Goal: Transaction & Acquisition: Book appointment/travel/reservation

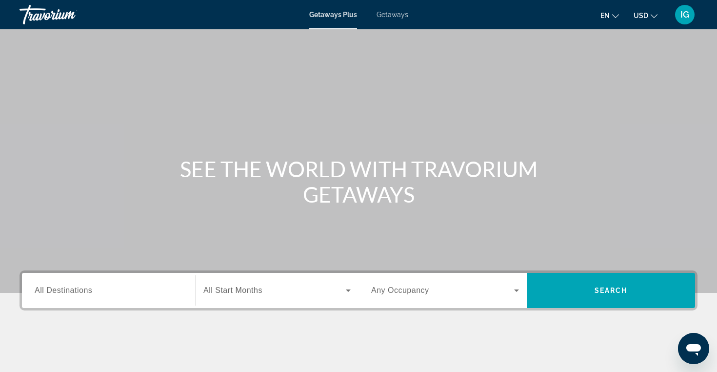
click at [395, 15] on span "Getaways" at bounding box center [393, 15] width 32 height 8
click at [63, 288] on span "All Destinations" at bounding box center [64, 290] width 58 height 8
click at [63, 288] on input "Destination All Destinations" at bounding box center [109, 291] width 148 height 12
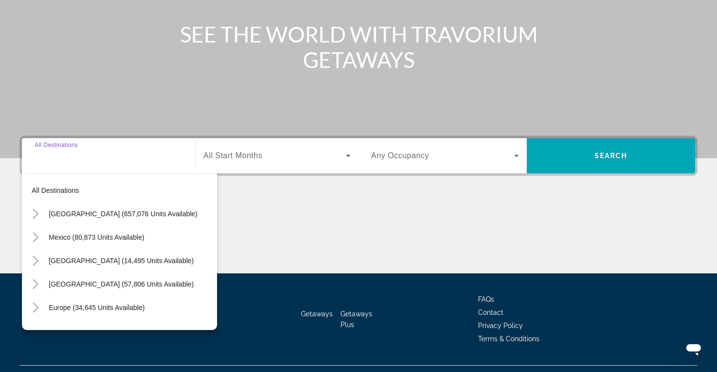
scroll to position [156, 0]
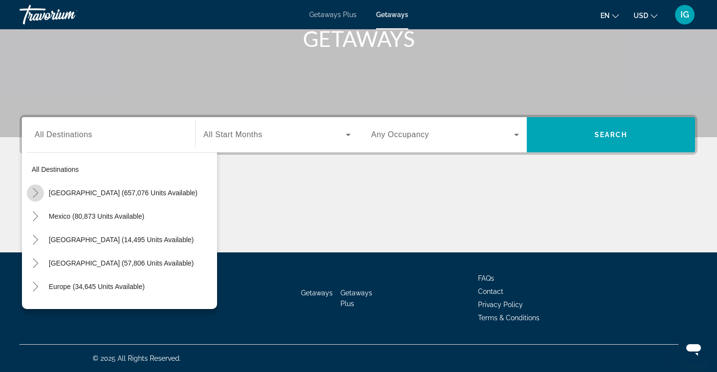
click at [39, 191] on icon "Toggle United States (657,076 units available)" at bounding box center [36, 193] width 10 height 10
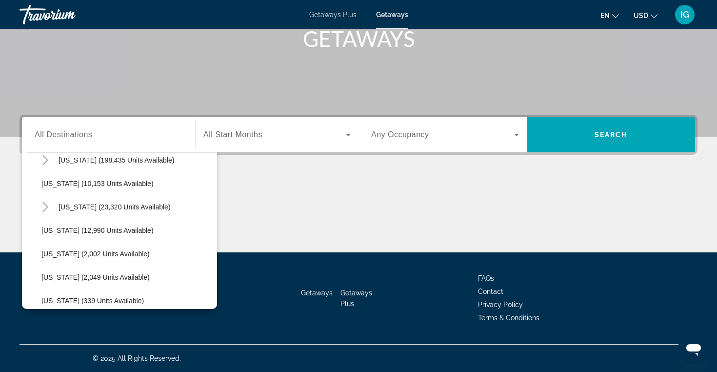
scroll to position [200, 0]
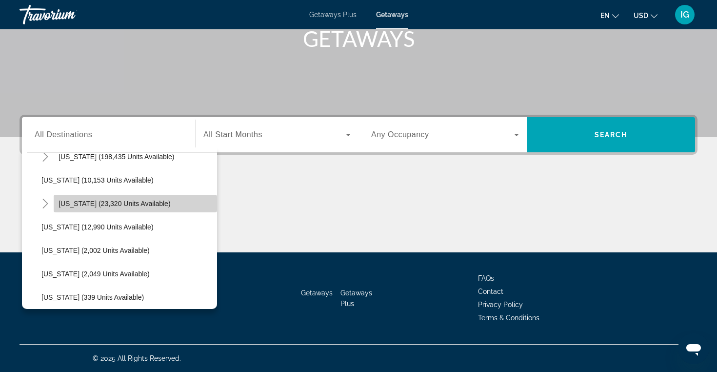
click at [112, 203] on span "Hawaii (23,320 units available)" at bounding box center [115, 204] width 112 height 8
type input "**********"
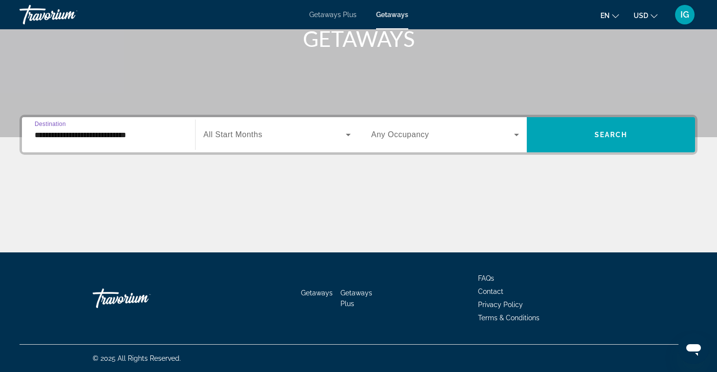
click at [349, 133] on icon "Search widget" at bounding box center [349, 135] width 12 height 12
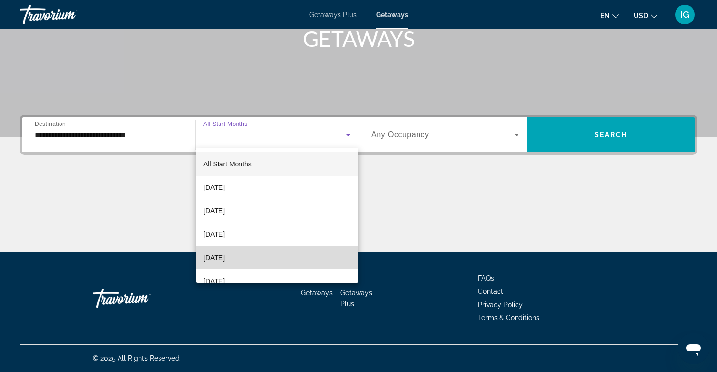
click at [276, 256] on mat-option "[DATE]" at bounding box center [277, 257] width 163 height 23
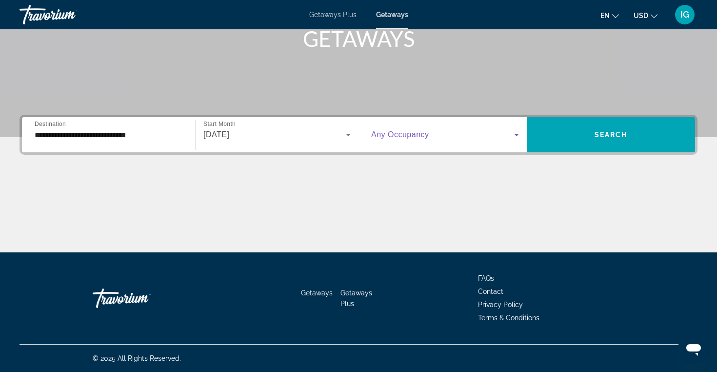
click at [517, 135] on icon "Search widget" at bounding box center [516, 135] width 5 height 2
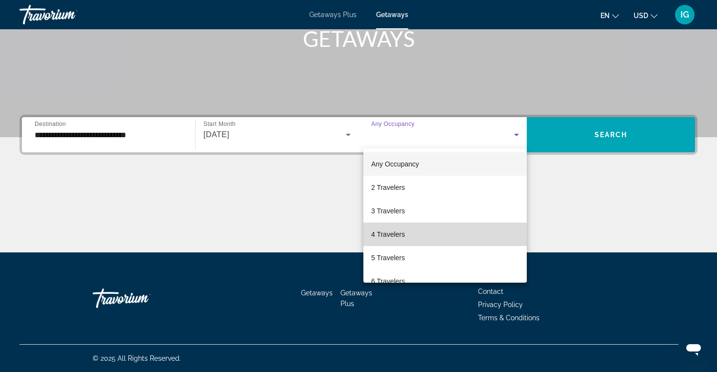
click at [438, 235] on mat-option "4 Travelers" at bounding box center [445, 234] width 163 height 23
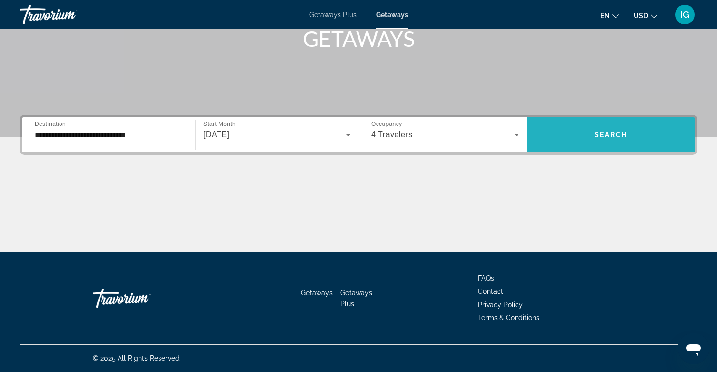
click at [623, 130] on span "Search widget" at bounding box center [611, 134] width 168 height 23
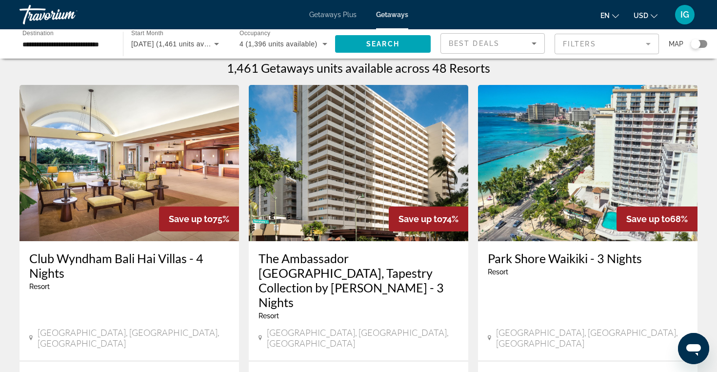
scroll to position [7, 0]
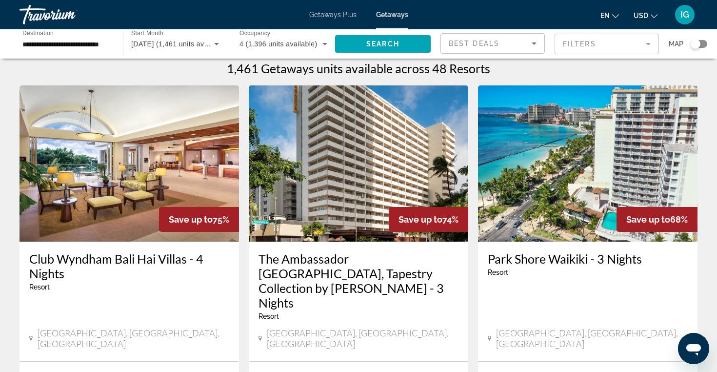
click at [648, 42] on mat-form-field "Filters" at bounding box center [607, 44] width 104 height 20
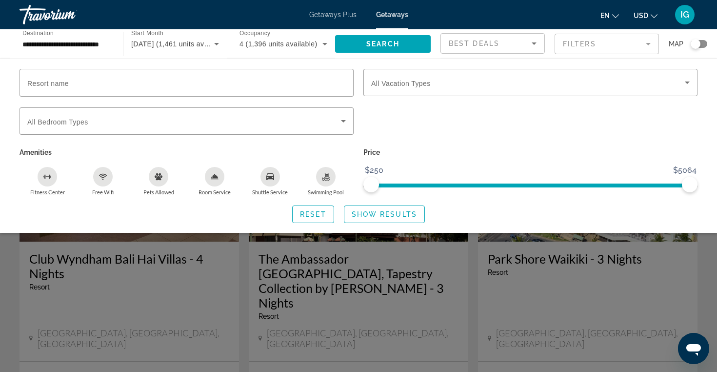
click at [479, 282] on div "Search widget" at bounding box center [358, 258] width 717 height 225
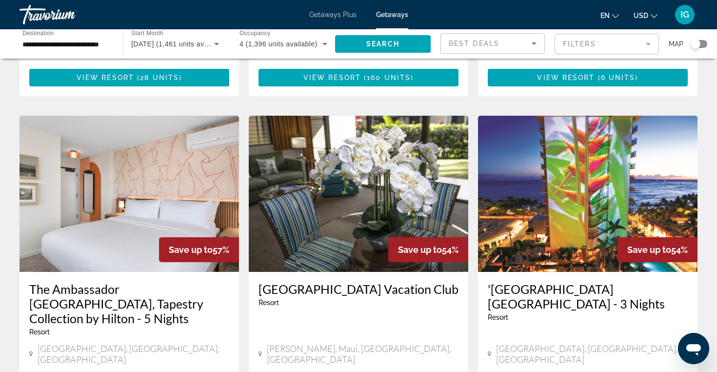
scroll to position [738, 0]
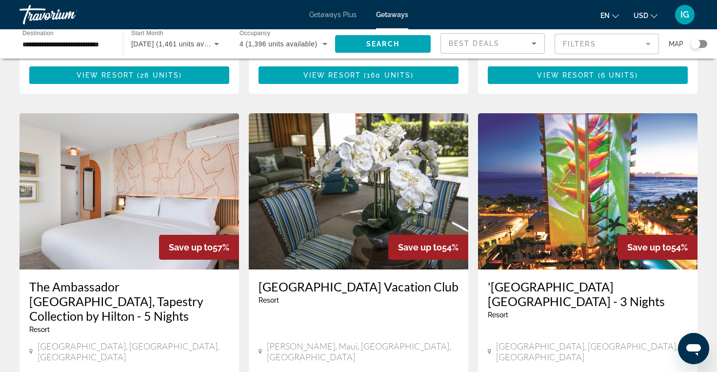
click at [421, 118] on img "Main content" at bounding box center [359, 191] width 220 height 156
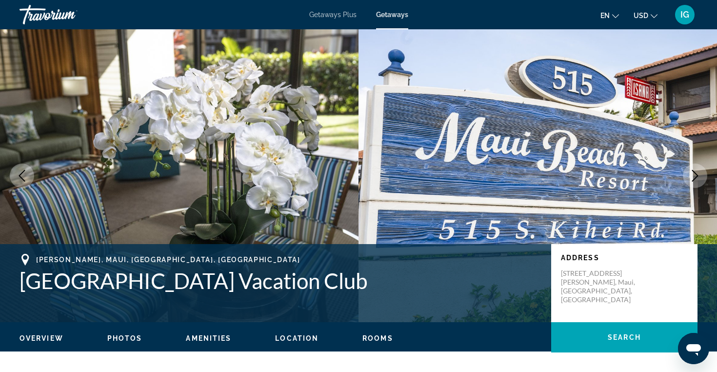
click at [293, 339] on span "Location" at bounding box center [296, 338] width 43 height 8
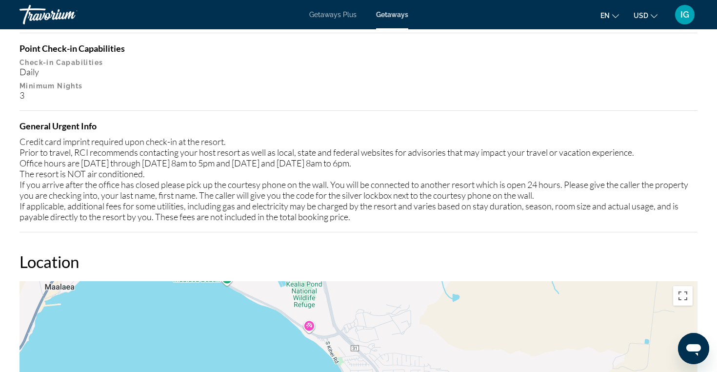
scroll to position [1333, 0]
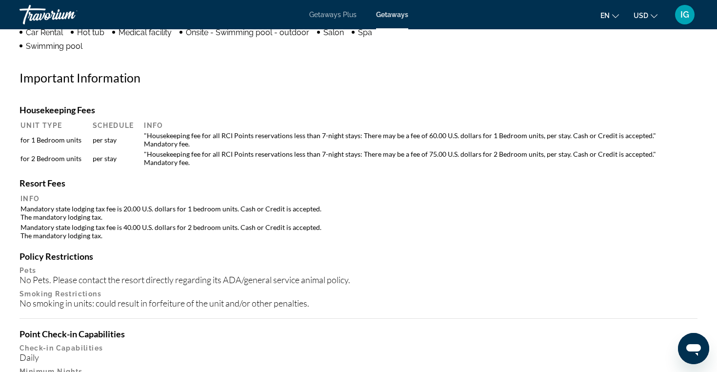
scroll to position [873, 0]
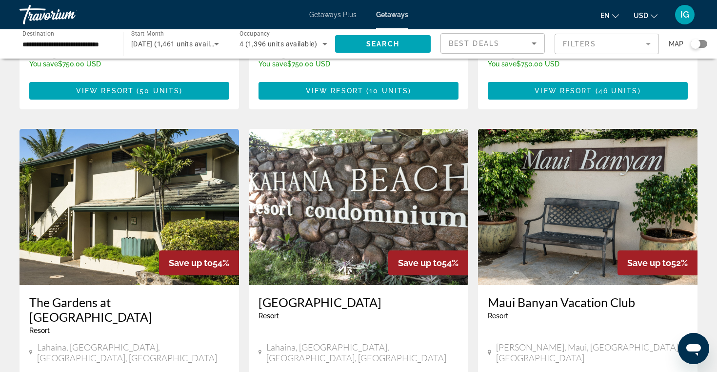
scroll to position [1094, 0]
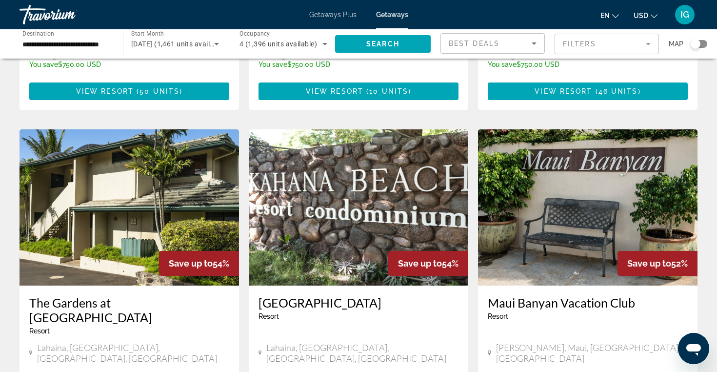
click at [585, 170] on img "Main content" at bounding box center [588, 207] width 220 height 156
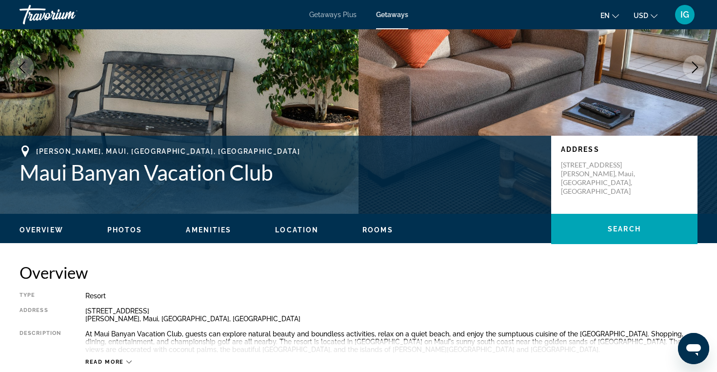
scroll to position [115, 0]
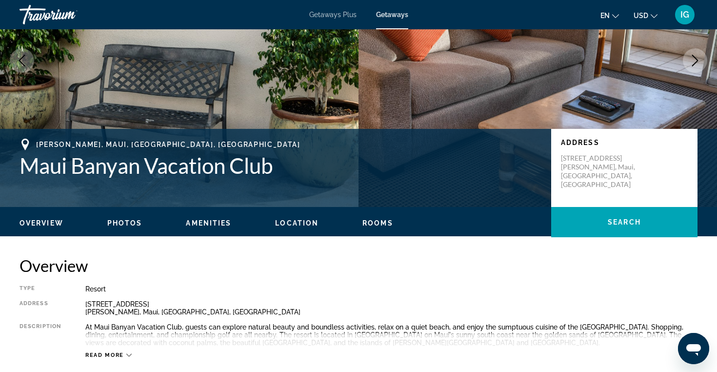
click at [304, 221] on span "Location" at bounding box center [296, 223] width 43 height 8
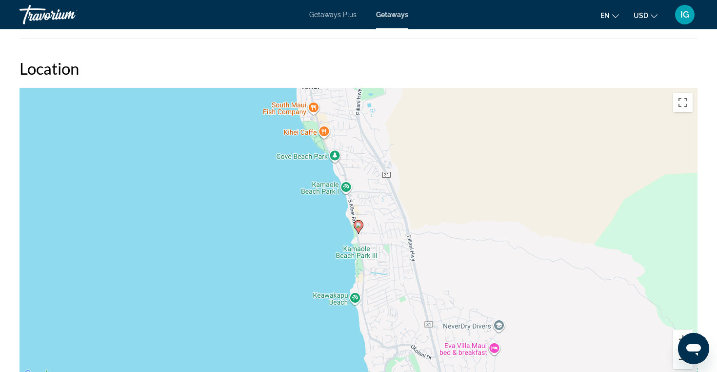
click at [680, 360] on button "Zoom out" at bounding box center [683, 359] width 20 height 20
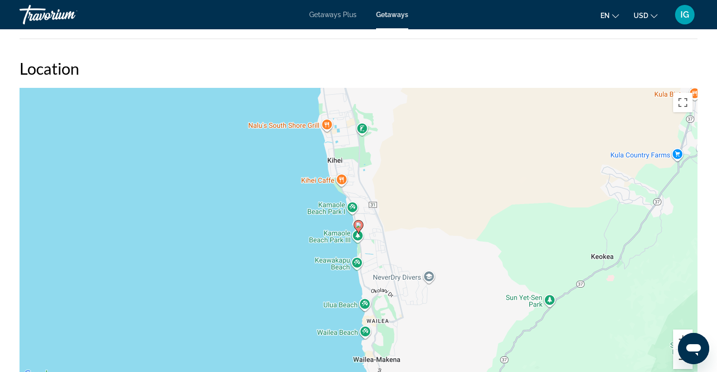
click at [680, 360] on button "Zoom out" at bounding box center [683, 359] width 20 height 20
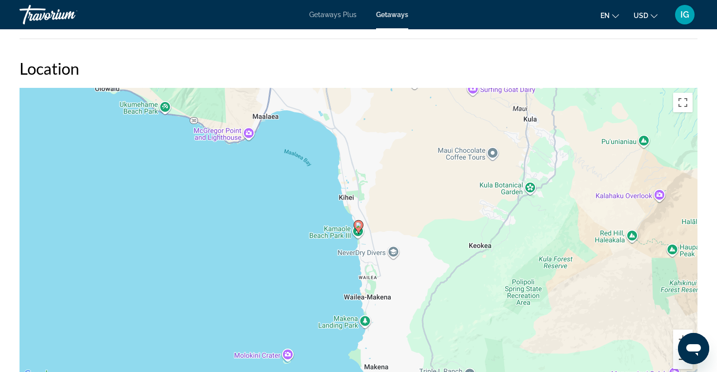
click at [680, 360] on button "Zoom out" at bounding box center [683, 359] width 20 height 20
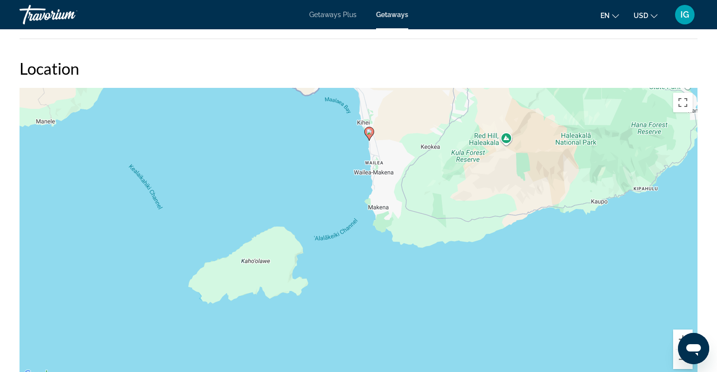
drag, startPoint x: 504, startPoint y: 345, endPoint x: 514, endPoint y: 251, distance: 95.3
click at [514, 251] on div "To activate drag with keyboard, press Alt + Enter. Once in keyboard drag state,…" at bounding box center [359, 234] width 678 height 293
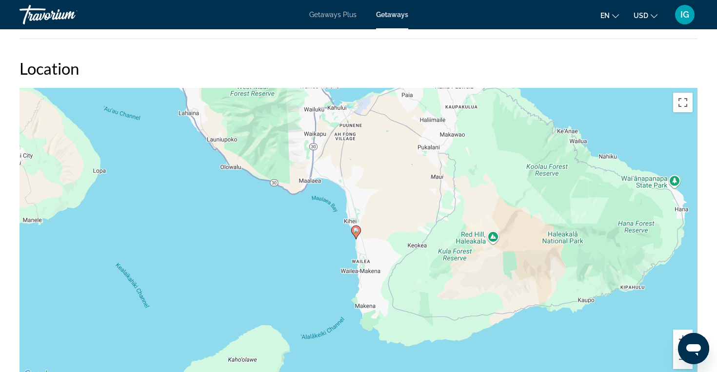
drag, startPoint x: 431, startPoint y: 271, endPoint x: 420, endPoint y: 371, distance: 100.7
click at [420, 371] on div "To activate drag with keyboard, press Alt + Enter. Once in keyboard drag state,…" at bounding box center [359, 234] width 678 height 293
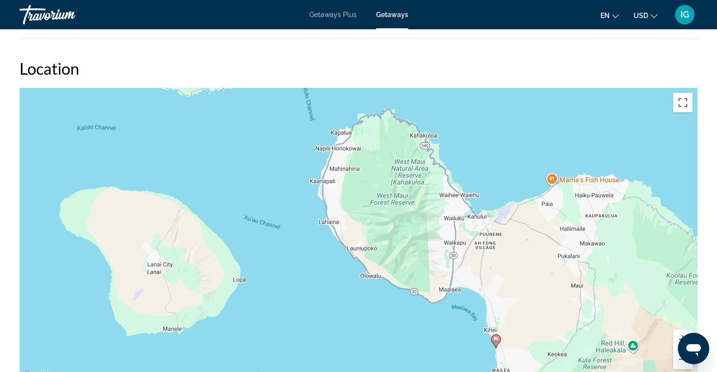
drag, startPoint x: 275, startPoint y: 248, endPoint x: 415, endPoint y: 360, distance: 178.8
click at [415, 360] on div "To activate drag with keyboard, press Alt + Enter. Once in keyboard drag state,…" at bounding box center [359, 234] width 678 height 293
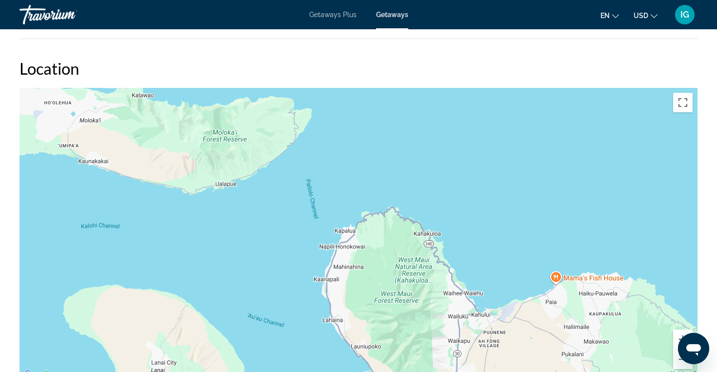
drag, startPoint x: 309, startPoint y: 247, endPoint x: 313, endPoint y: 347, distance: 100.1
click at [313, 347] on div "To activate drag with keyboard, press Alt + Enter. Once in keyboard drag state,…" at bounding box center [359, 234] width 678 height 293
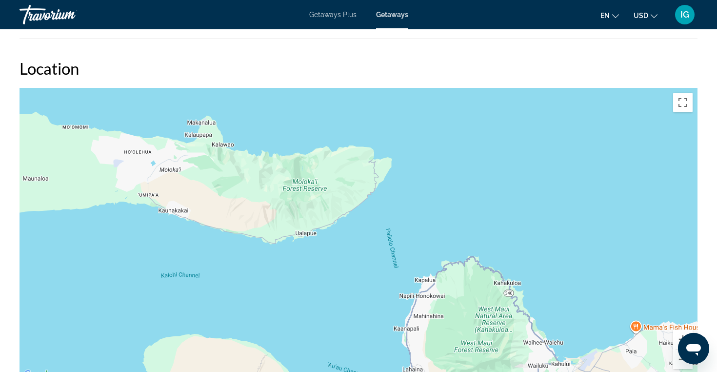
drag, startPoint x: 240, startPoint y: 223, endPoint x: 321, endPoint y: 273, distance: 94.7
click at [321, 273] on div "To activate drag with keyboard, press Alt + Enter. Once in keyboard drag state,…" at bounding box center [359, 234] width 678 height 293
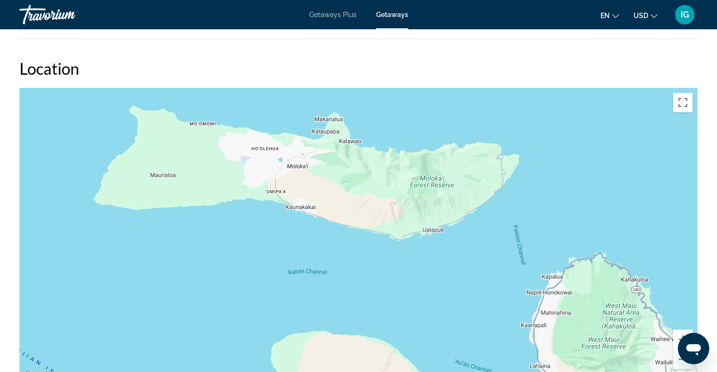
drag, startPoint x: 265, startPoint y: 275, endPoint x: 395, endPoint y: 272, distance: 129.3
click at [395, 272] on div "Main content" at bounding box center [359, 234] width 678 height 293
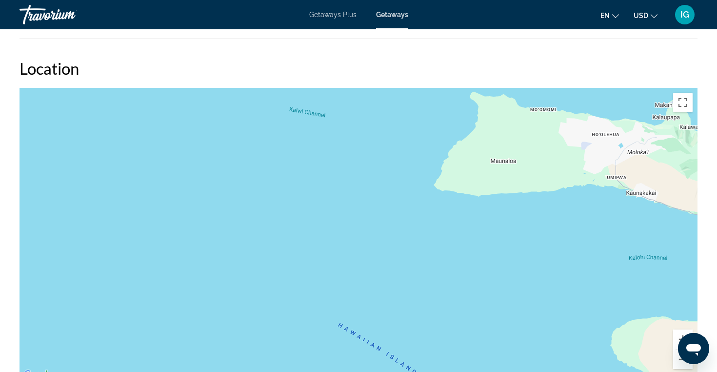
drag, startPoint x: 263, startPoint y: 285, endPoint x: 604, endPoint y: 272, distance: 341.8
click at [604, 272] on div "Main content" at bounding box center [359, 234] width 678 height 293
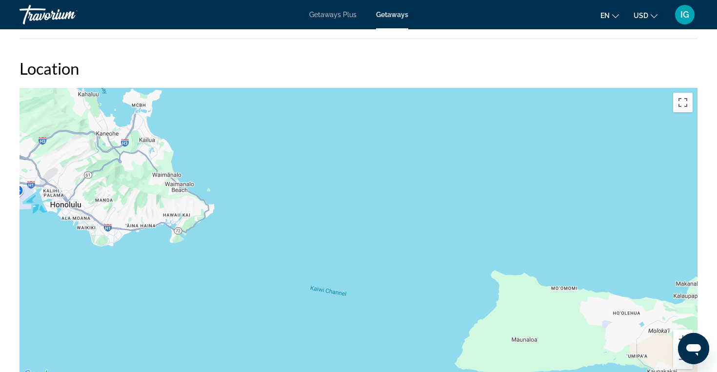
drag, startPoint x: 387, startPoint y: 190, endPoint x: 408, endPoint y: 371, distance: 182.7
click at [408, 371] on div "Main content" at bounding box center [359, 234] width 678 height 293
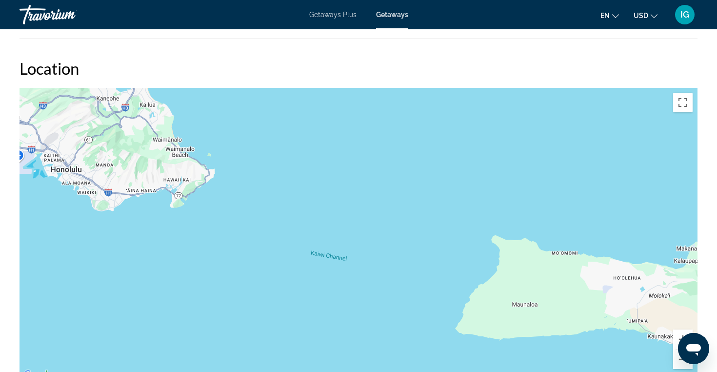
drag, startPoint x: 320, startPoint y: 242, endPoint x: 322, endPoint y: 208, distance: 33.8
click at [322, 207] on div "Main content" at bounding box center [359, 234] width 678 height 293
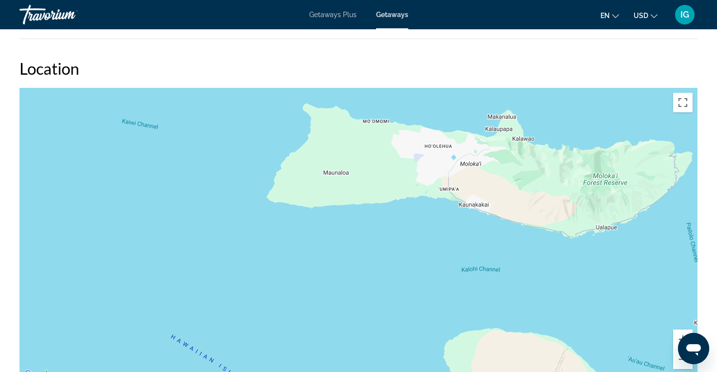
drag, startPoint x: 424, startPoint y: 328, endPoint x: 231, endPoint y: 192, distance: 236.0
click at [231, 192] on div "Main content" at bounding box center [359, 234] width 678 height 293
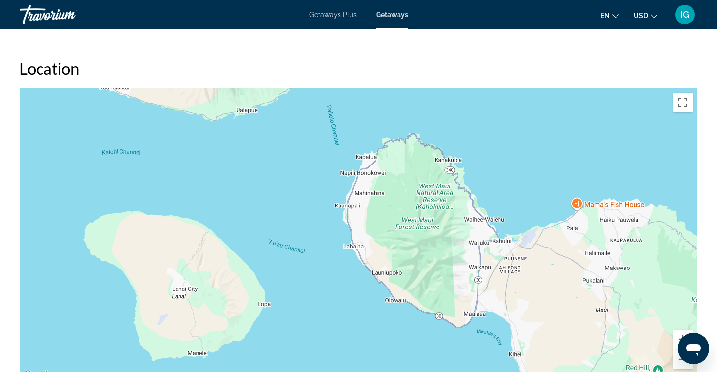
drag, startPoint x: 567, startPoint y: 267, endPoint x: 208, endPoint y: 152, distance: 377.6
click at [208, 152] on div "Main content" at bounding box center [359, 234] width 678 height 293
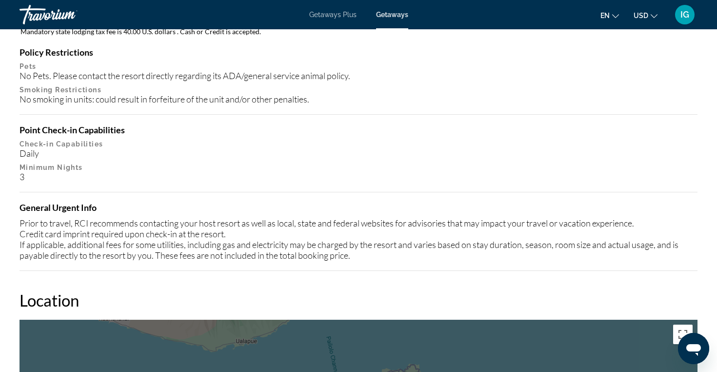
scroll to position [998, 0]
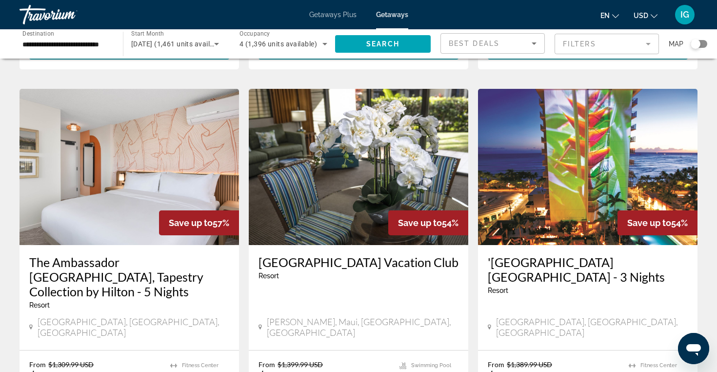
scroll to position [758, 0]
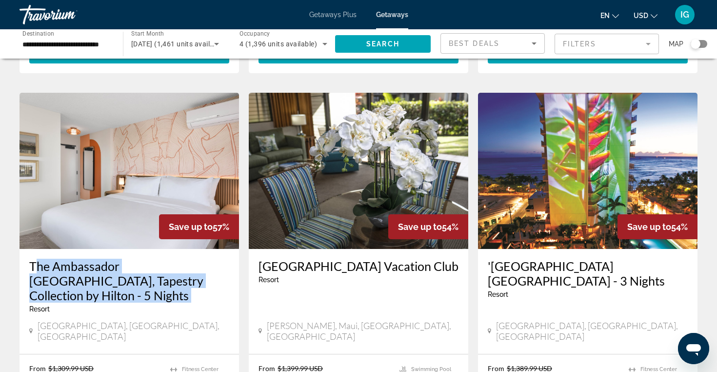
click at [208, 137] on img "Main content" at bounding box center [130, 171] width 220 height 156
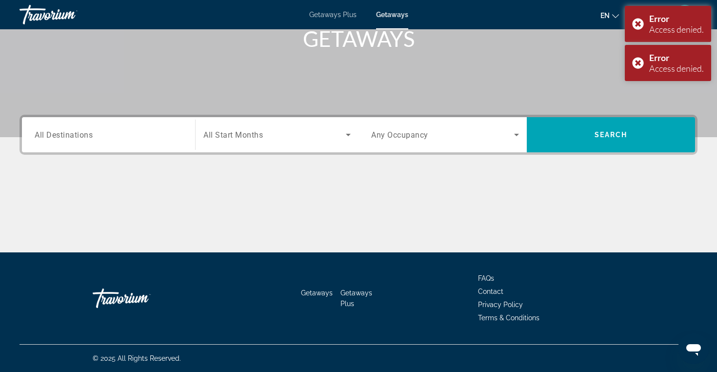
scroll to position [156, 0]
click at [640, 25] on div "Error Access denied." at bounding box center [668, 24] width 86 height 36
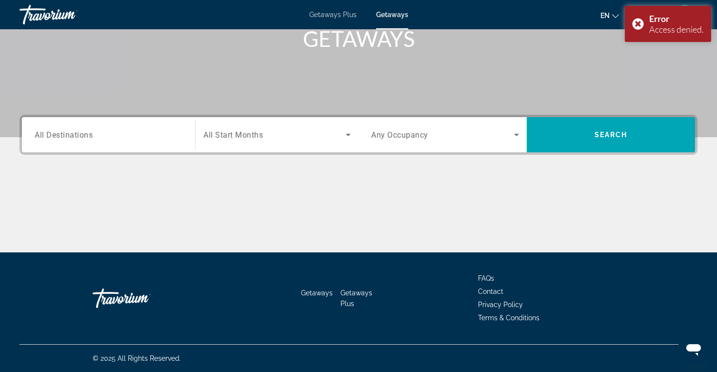
click at [640, 25] on div "Error Access denied." at bounding box center [668, 24] width 86 height 36
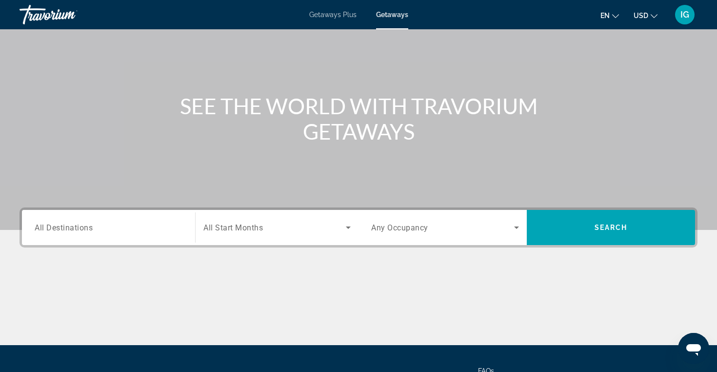
scroll to position [52, 0]
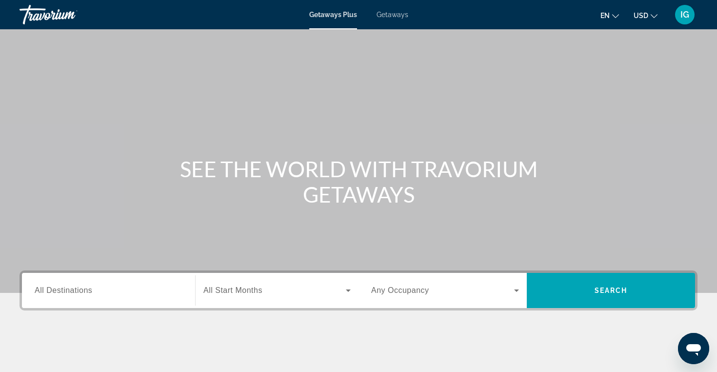
click at [392, 14] on span "Getaways" at bounding box center [393, 15] width 32 height 8
click at [84, 288] on span "All Destinations" at bounding box center [64, 290] width 58 height 8
click at [84, 288] on input "Destination All Destinations" at bounding box center [109, 291] width 148 height 12
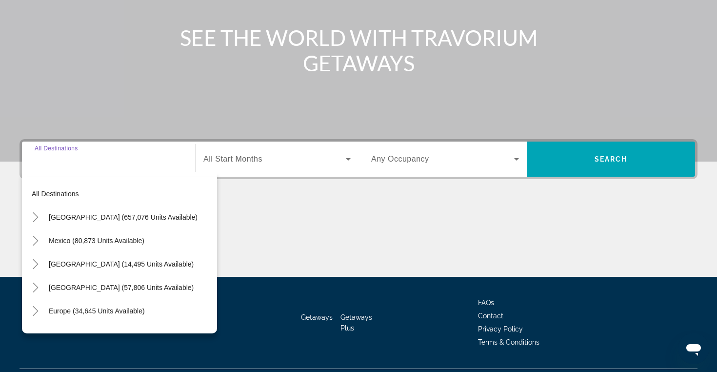
scroll to position [156, 0]
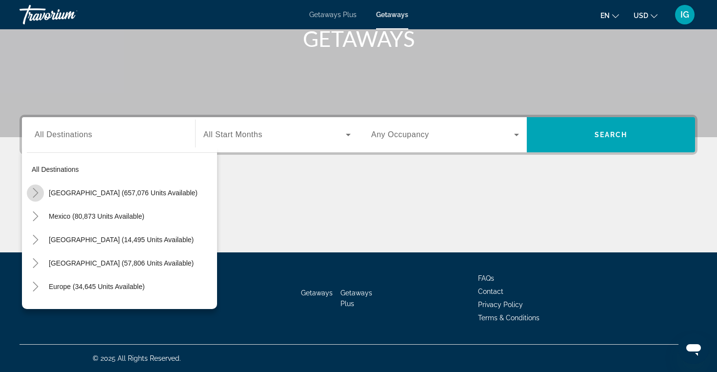
click at [38, 191] on icon "Toggle United States (657,076 units available)" at bounding box center [36, 193] width 10 height 10
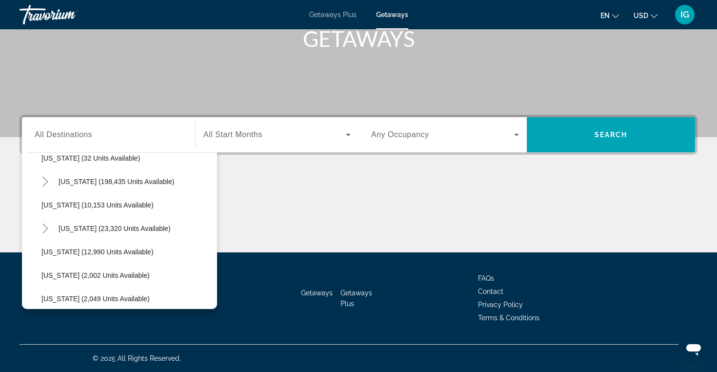
scroll to position [175, 0]
click at [102, 230] on span "[US_STATE] (23,320 units available)" at bounding box center [115, 228] width 112 height 8
type input "**********"
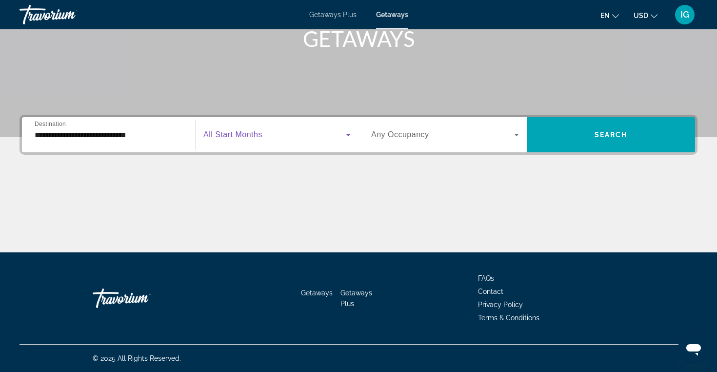
click at [349, 131] on icon "Search widget" at bounding box center [349, 135] width 12 height 12
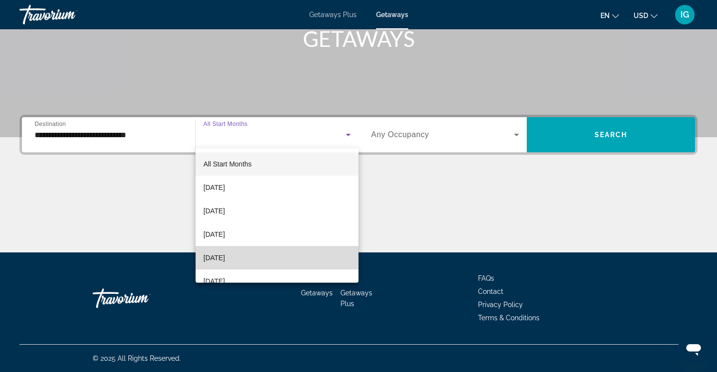
click at [303, 255] on mat-option "[DATE]" at bounding box center [277, 257] width 163 height 23
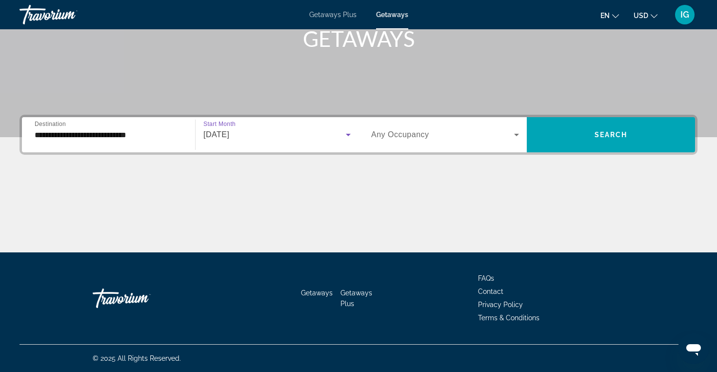
click at [518, 133] on icon "Search widget" at bounding box center [517, 135] width 12 height 12
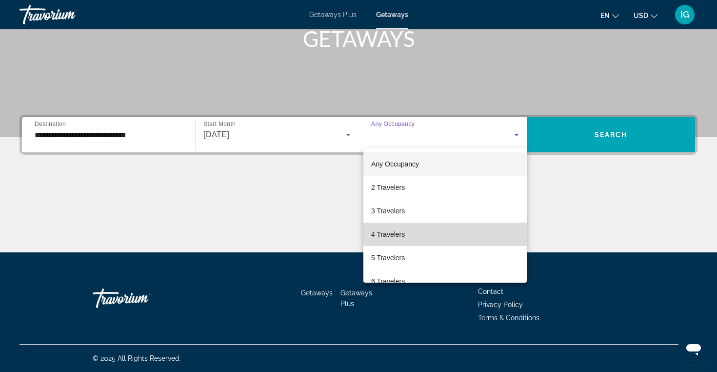
click at [458, 229] on mat-option "4 Travelers" at bounding box center [445, 234] width 163 height 23
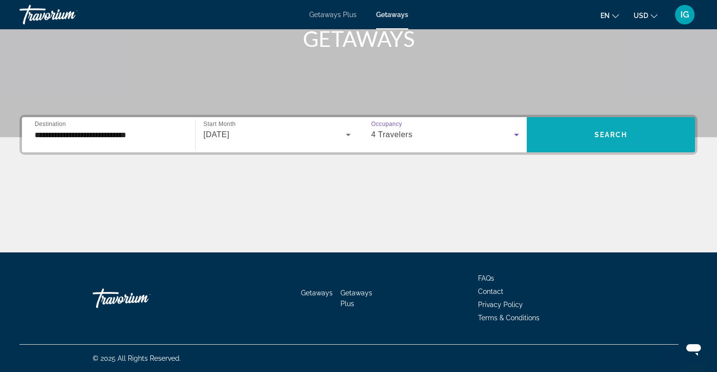
click at [590, 137] on span "Search widget" at bounding box center [611, 134] width 168 height 23
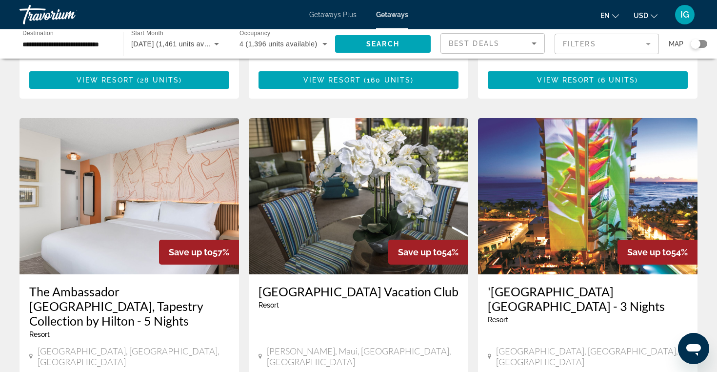
scroll to position [735, 0]
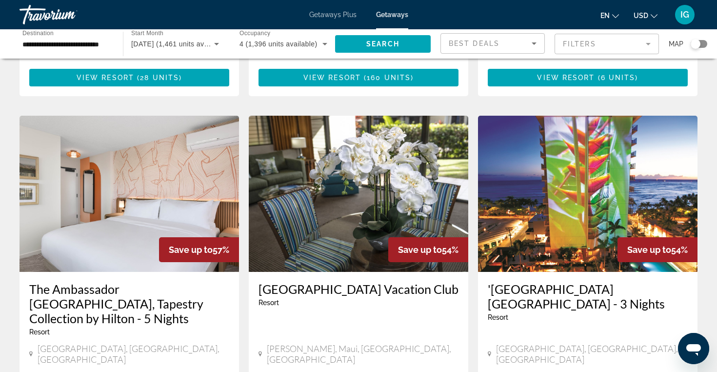
click at [200, 134] on img "Main content" at bounding box center [130, 194] width 220 height 156
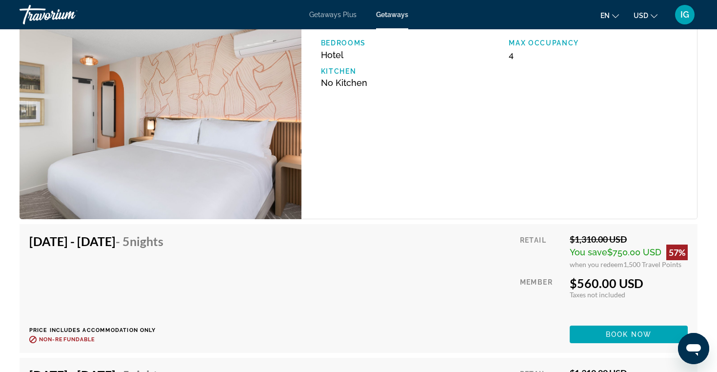
scroll to position [1513, 0]
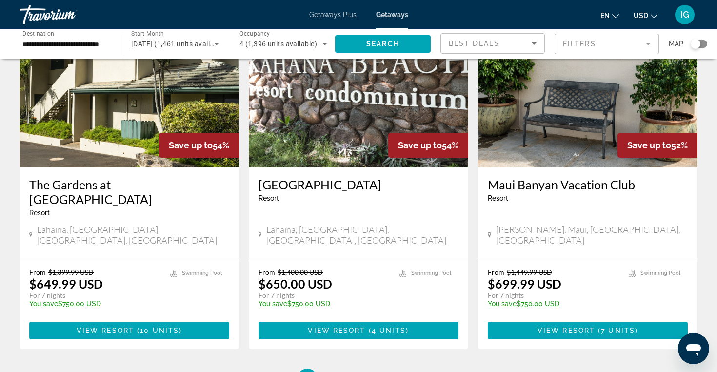
scroll to position [1218, 0]
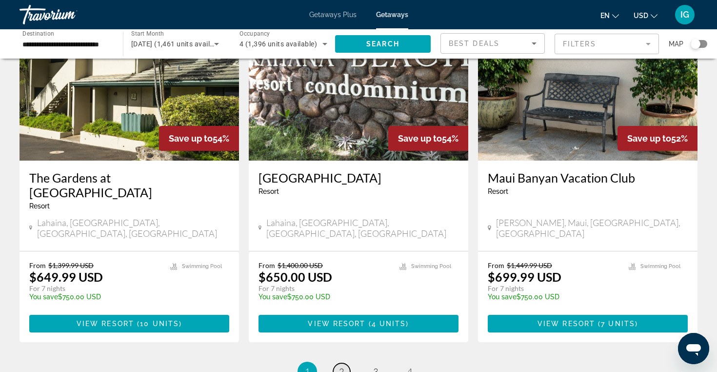
click at [341, 363] on link "page 2" at bounding box center [341, 371] width 17 height 17
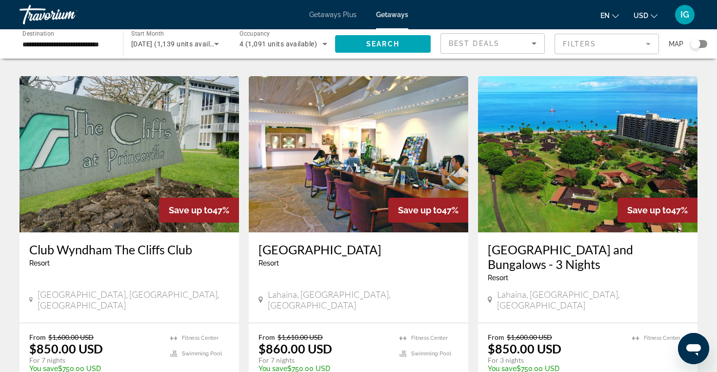
scroll to position [748, 0]
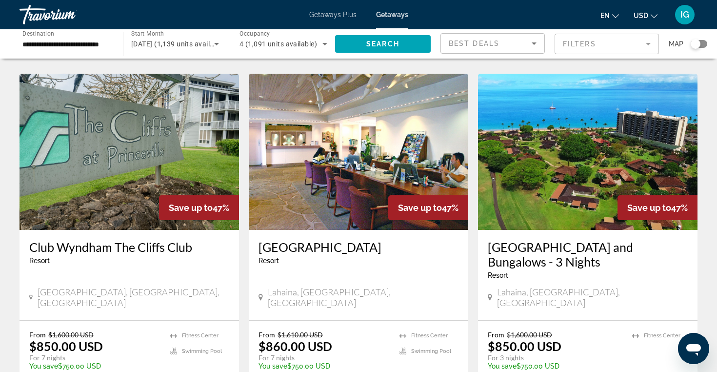
click at [341, 185] on img "Main content" at bounding box center [359, 152] width 220 height 156
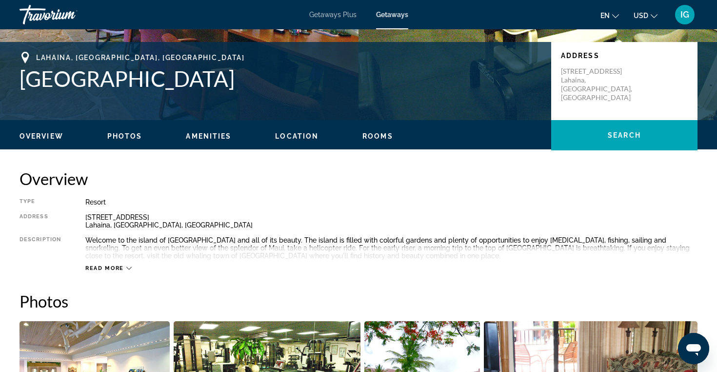
scroll to position [210, 0]
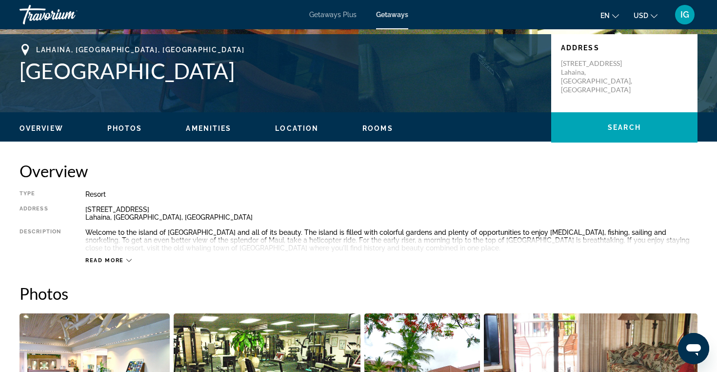
click at [107, 257] on span "Read more" at bounding box center [104, 260] width 39 height 6
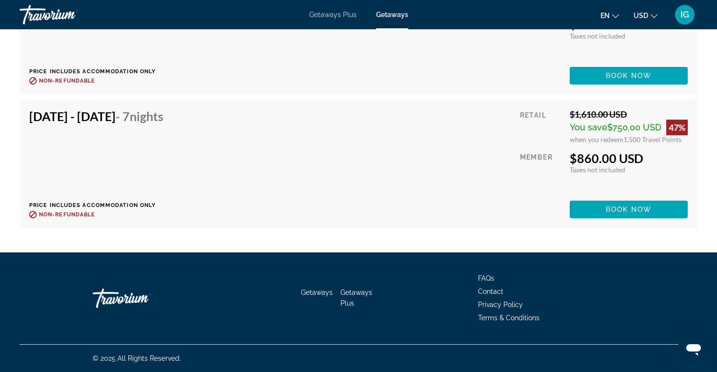
scroll to position [2097, 0]
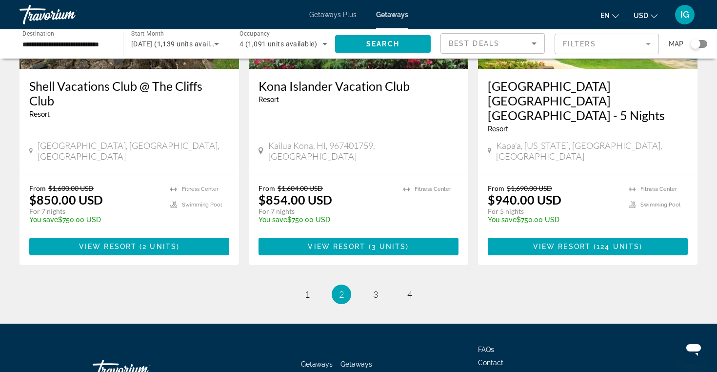
scroll to position [1266, 0]
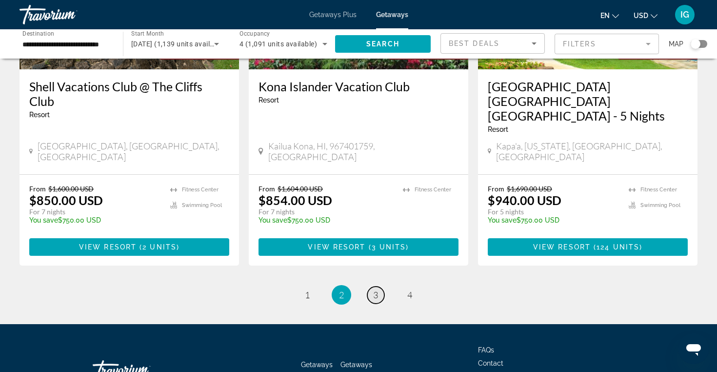
click at [369, 286] on link "page 3" at bounding box center [375, 294] width 17 height 17
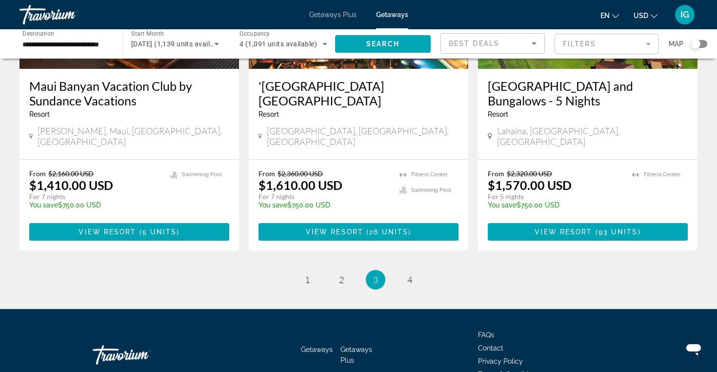
scroll to position [1266, 0]
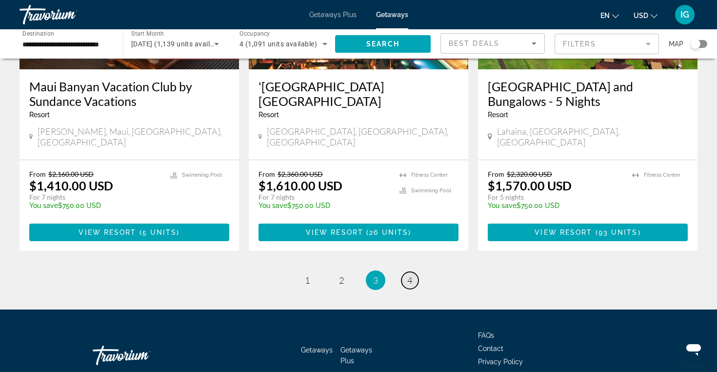
click at [413, 272] on link "page 4" at bounding box center [410, 280] width 17 height 17
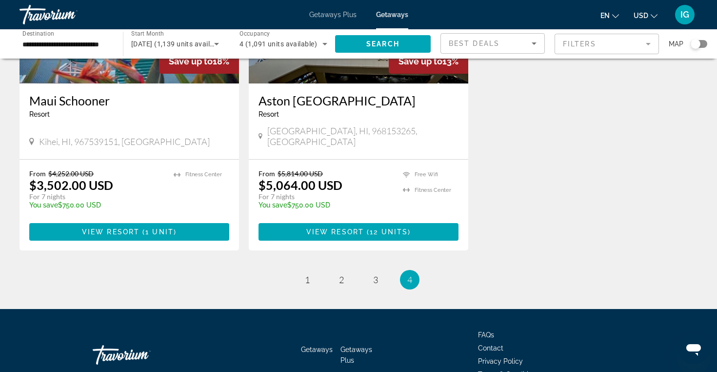
scroll to position [1207, 0]
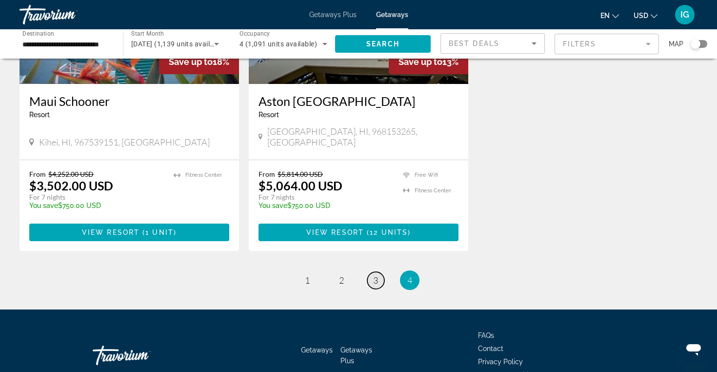
click at [369, 272] on link "page 3" at bounding box center [375, 280] width 17 height 17
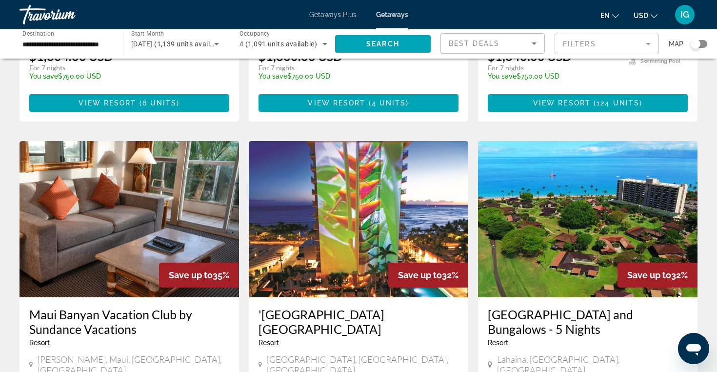
scroll to position [1056, 0]
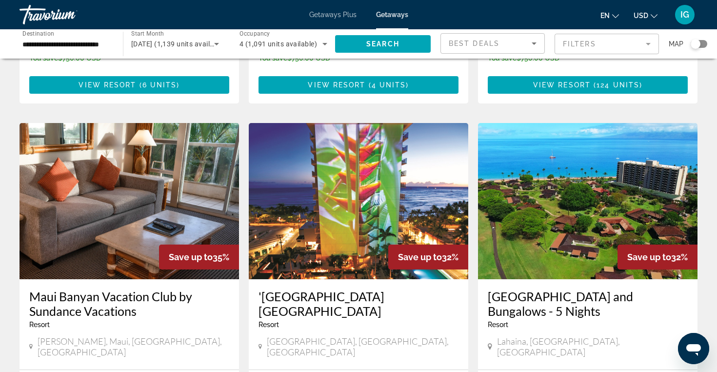
click at [551, 289] on h3 "[GEOGRAPHIC_DATA] and Bungalows - 5 Nights" at bounding box center [588, 303] width 200 height 29
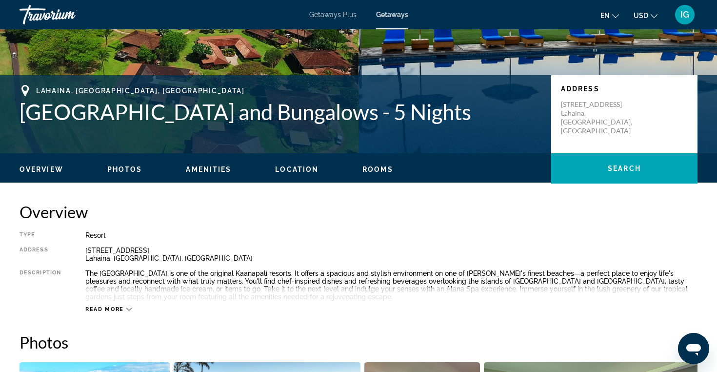
scroll to position [122, 0]
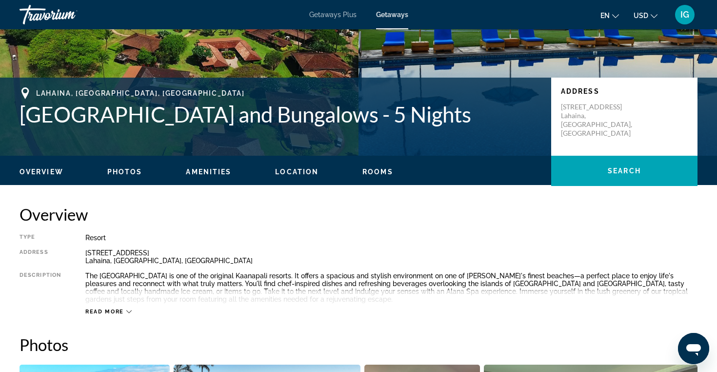
click at [388, 168] on span "Rooms" at bounding box center [378, 172] width 31 height 8
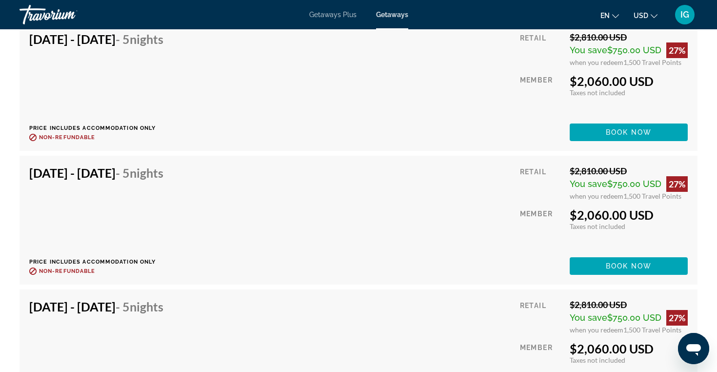
scroll to position [7843, 0]
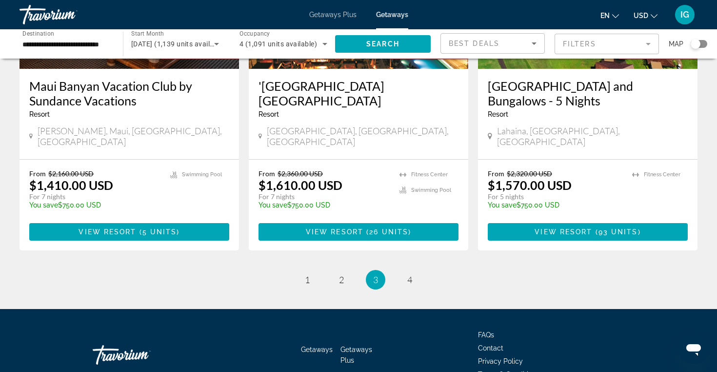
scroll to position [1266, 0]
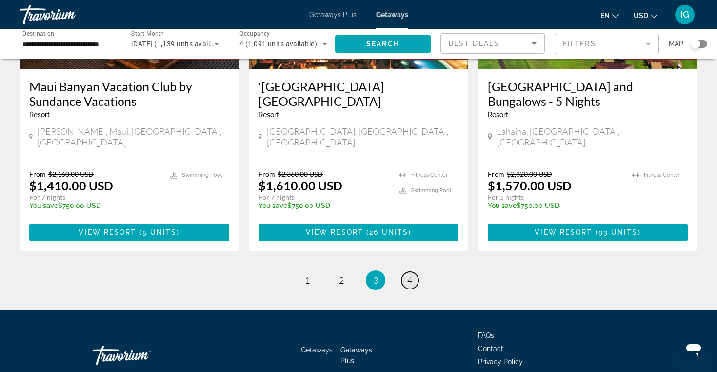
click at [404, 272] on link "page 4" at bounding box center [410, 280] width 17 height 17
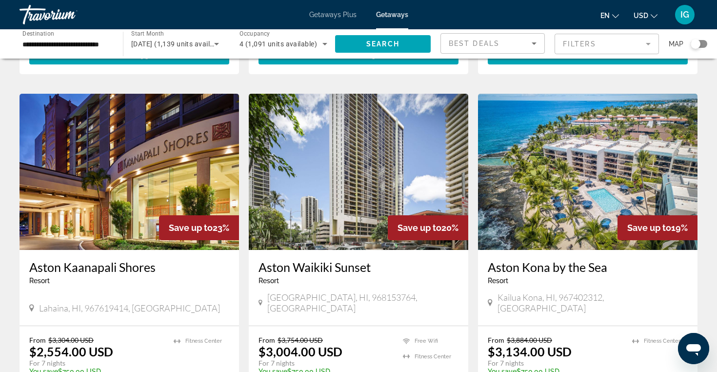
scroll to position [699, 0]
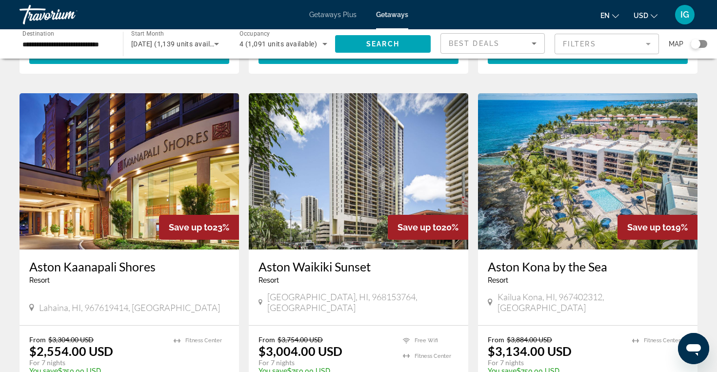
click at [142, 170] on img "Main content" at bounding box center [130, 171] width 220 height 156
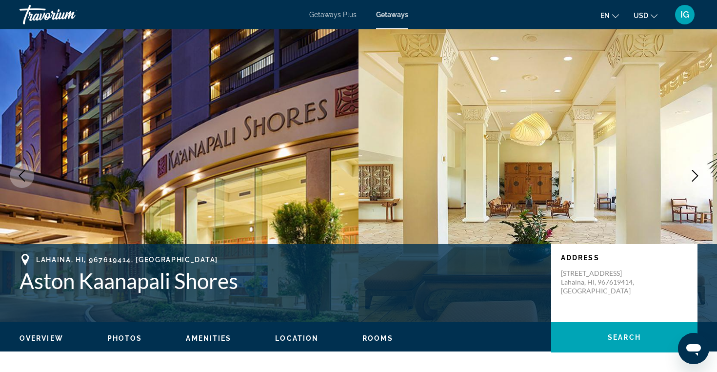
click at [703, 171] on button "Next image" at bounding box center [695, 175] width 24 height 24
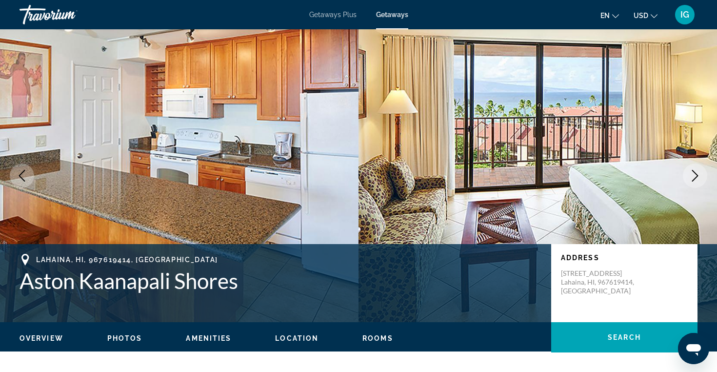
click at [703, 171] on button "Next image" at bounding box center [695, 175] width 24 height 24
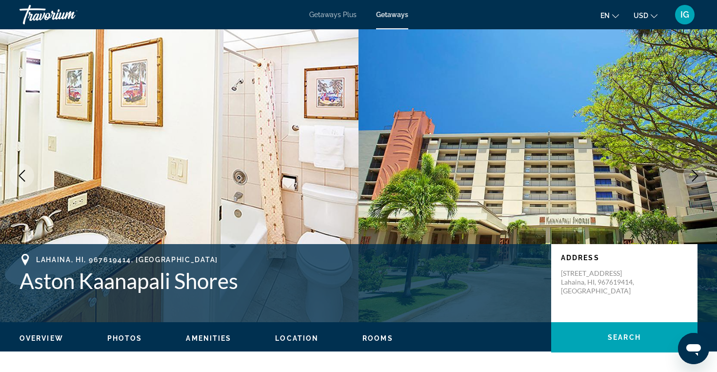
click at [703, 171] on button "Next image" at bounding box center [695, 175] width 24 height 24
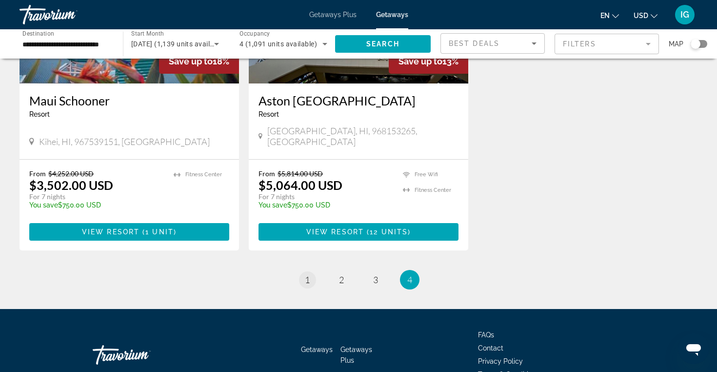
scroll to position [1207, 0]
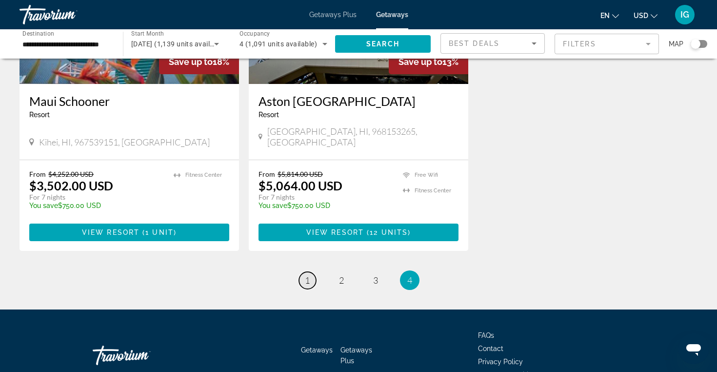
click at [311, 272] on link "page 1" at bounding box center [307, 280] width 17 height 17
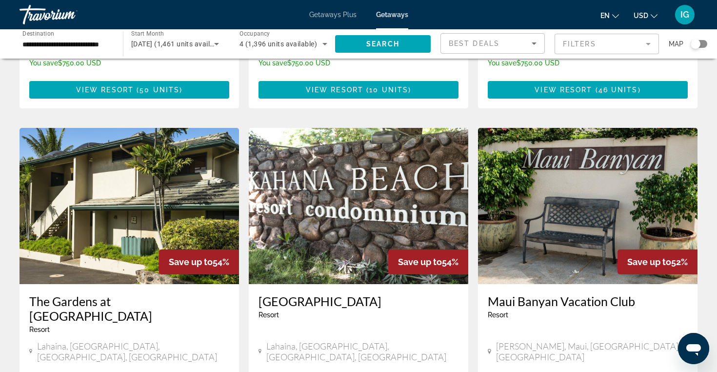
scroll to position [1115, 0]
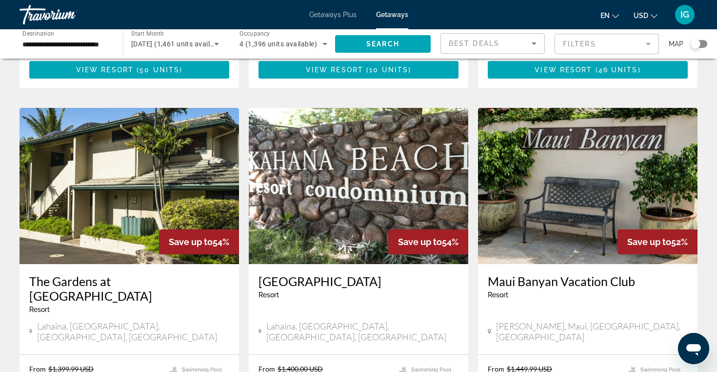
click at [109, 198] on img "Main content" at bounding box center [130, 186] width 220 height 156
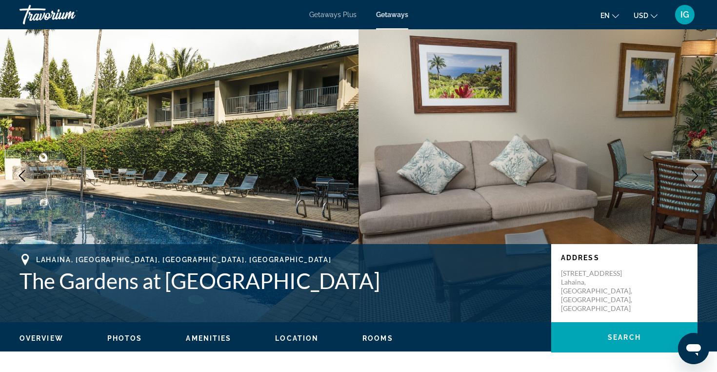
click at [372, 332] on ul "Overview Photos Amenities Location Rooms Search" at bounding box center [359, 337] width 678 height 11
click at [374, 340] on span "Rooms" at bounding box center [378, 338] width 31 height 8
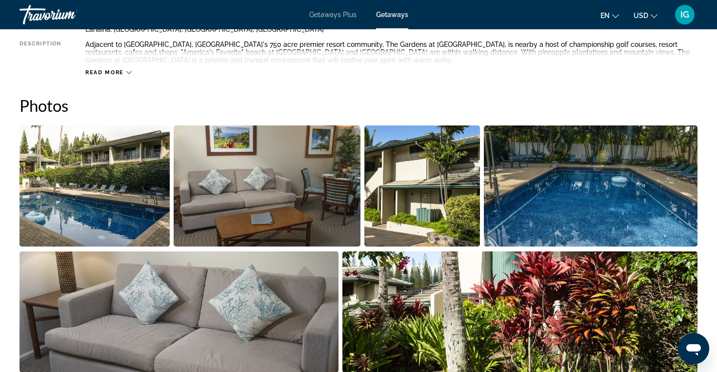
scroll to position [337, 0]
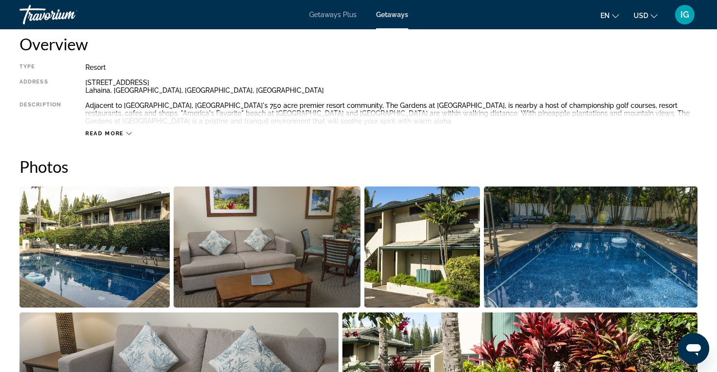
click at [343, 15] on span "Getaways Plus" at bounding box center [332, 15] width 47 height 8
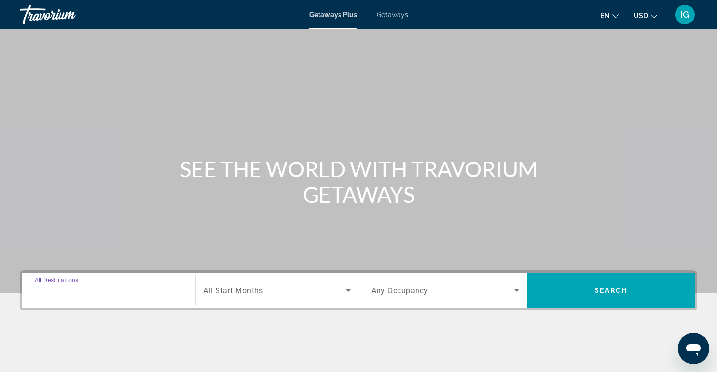
click at [165, 292] on input "Destination All Destinations" at bounding box center [109, 291] width 148 height 12
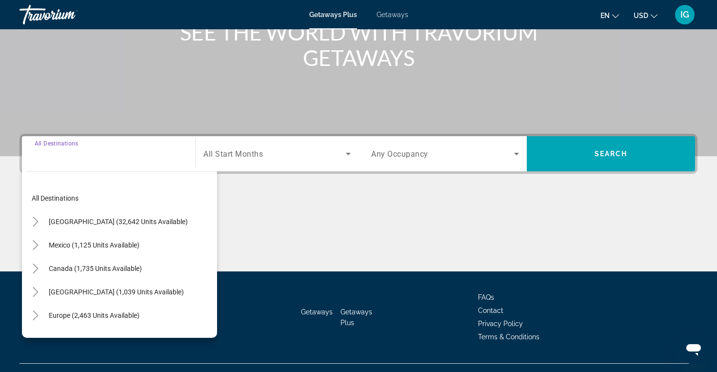
scroll to position [156, 0]
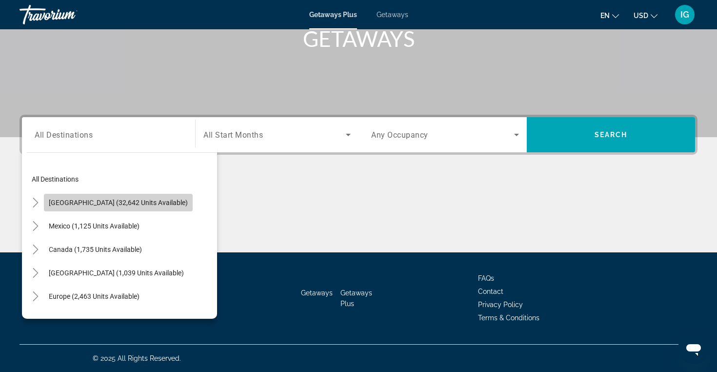
click at [135, 208] on span "Search widget" at bounding box center [118, 202] width 149 height 23
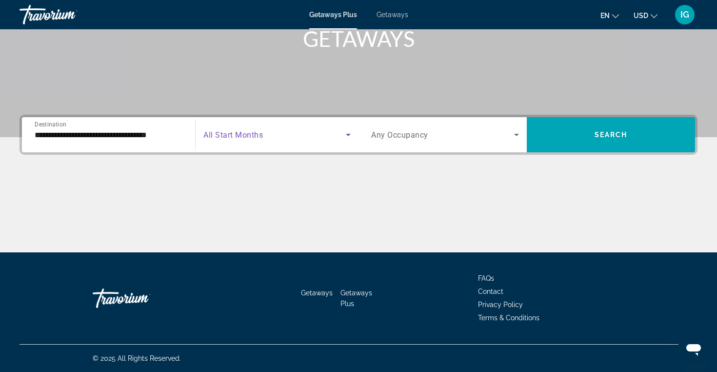
click at [309, 135] on span "Search widget" at bounding box center [274, 135] width 142 height 12
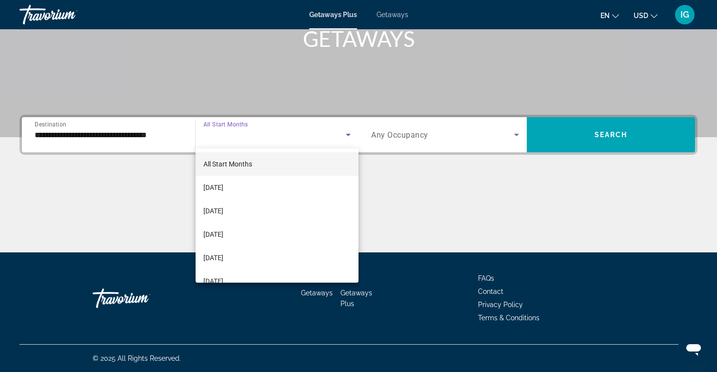
click at [167, 143] on div at bounding box center [358, 186] width 717 height 372
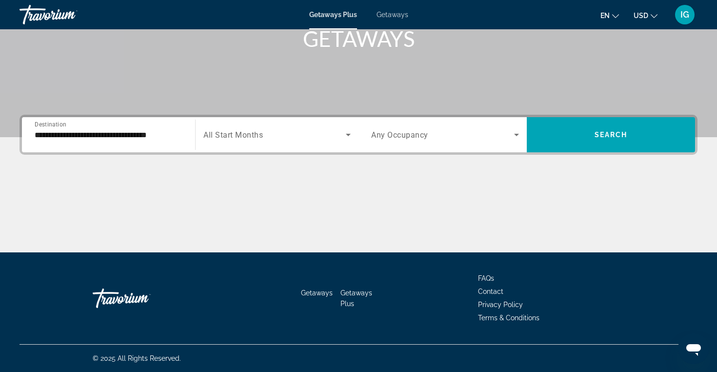
click at [132, 143] on div "**********" at bounding box center [109, 135] width 148 height 28
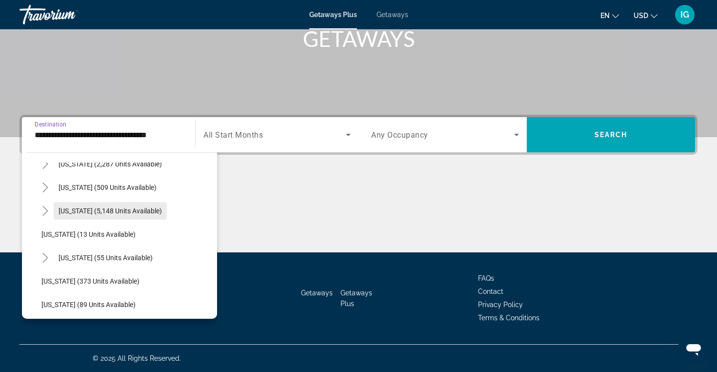
scroll to position [115, 0]
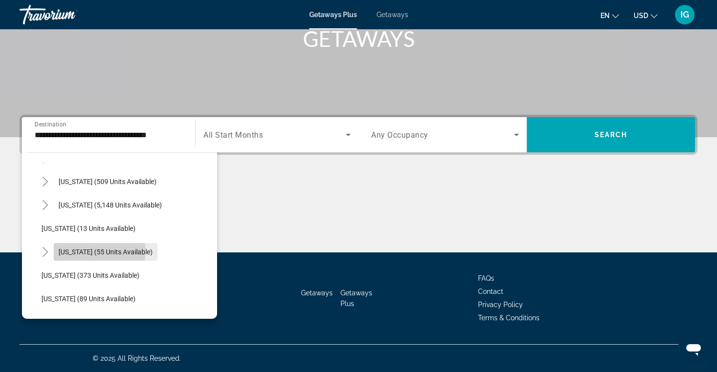
click at [70, 251] on span "[US_STATE] (55 units available)" at bounding box center [106, 252] width 94 height 8
type input "**********"
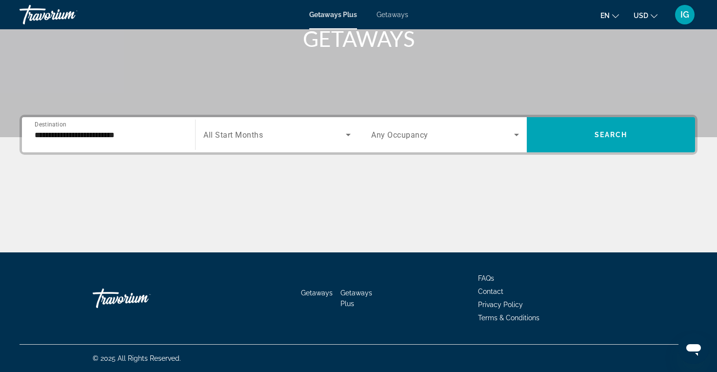
click at [250, 143] on div "Search widget" at bounding box center [276, 134] width 147 height 27
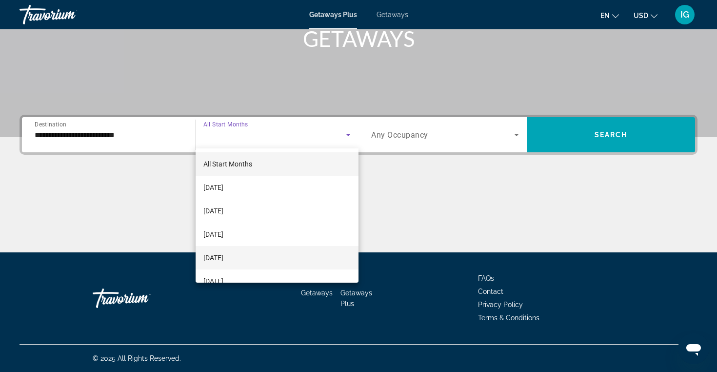
click at [223, 256] on span "[DATE]" at bounding box center [213, 258] width 20 height 12
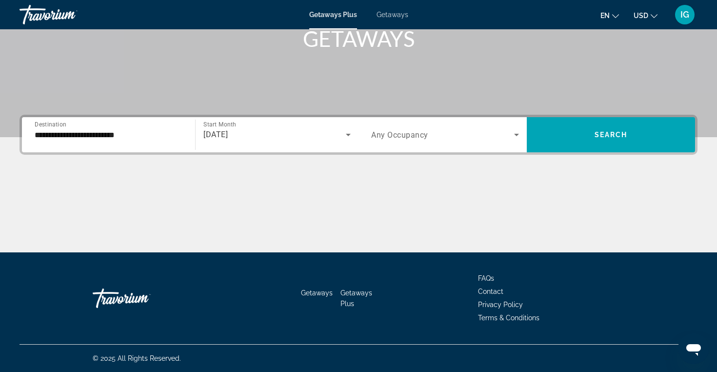
click at [473, 117] on div "**********" at bounding box center [359, 135] width 678 height 40
click at [475, 132] on span "Search widget" at bounding box center [442, 135] width 143 height 12
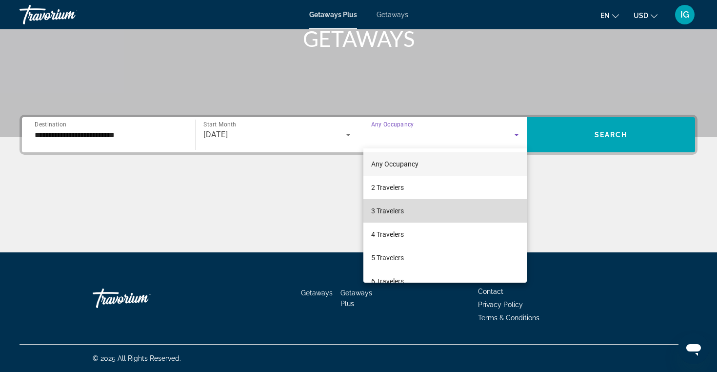
click at [441, 222] on mat-option "3 Travelers" at bounding box center [445, 210] width 163 height 23
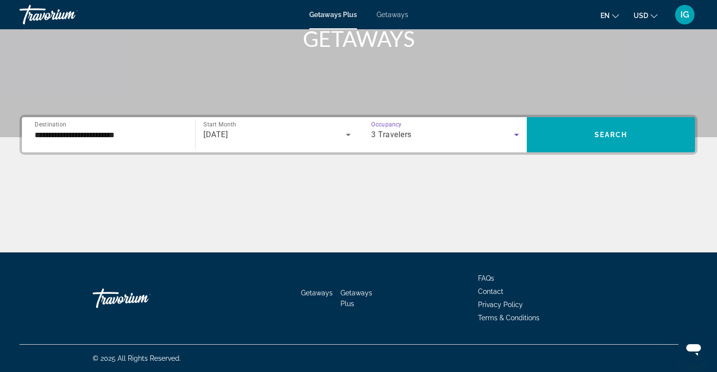
click at [459, 141] on div "3 Travelers" at bounding box center [445, 134] width 148 height 27
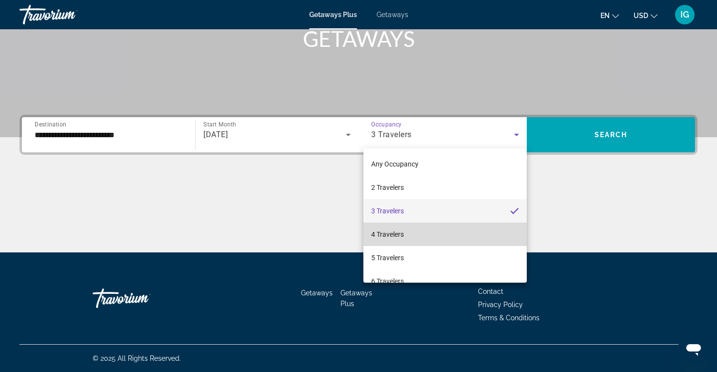
click at [428, 235] on mat-option "4 Travelers" at bounding box center [445, 234] width 163 height 23
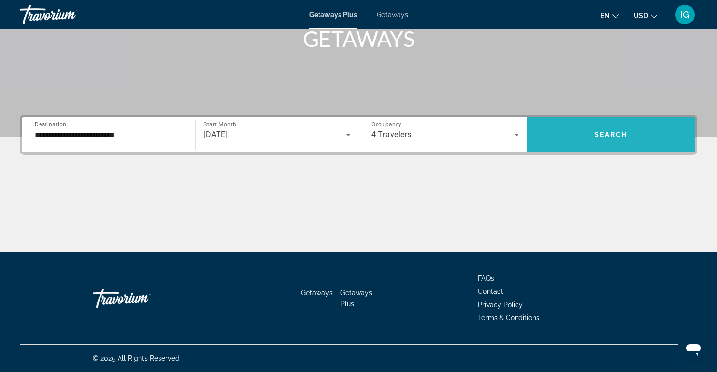
click at [567, 123] on span "Search widget" at bounding box center [611, 134] width 168 height 23
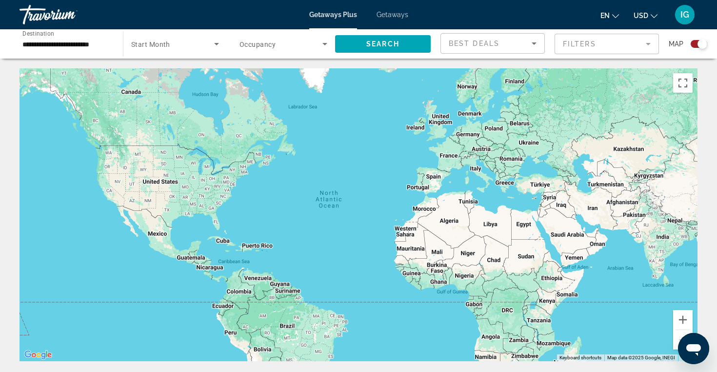
click at [209, 41] on span "Search widget" at bounding box center [172, 44] width 83 height 12
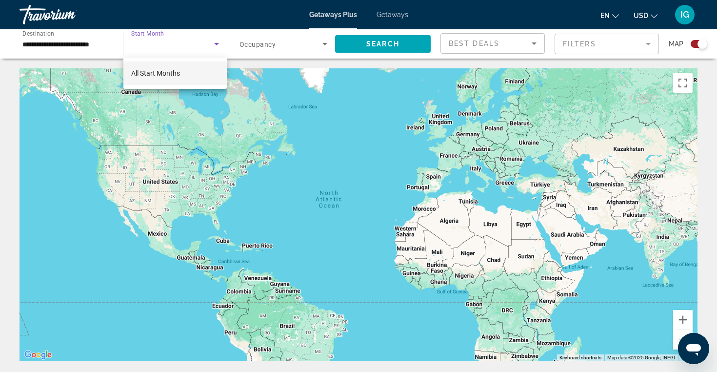
click at [189, 66] on mat-option "All Start Months" at bounding box center [174, 72] width 103 height 23
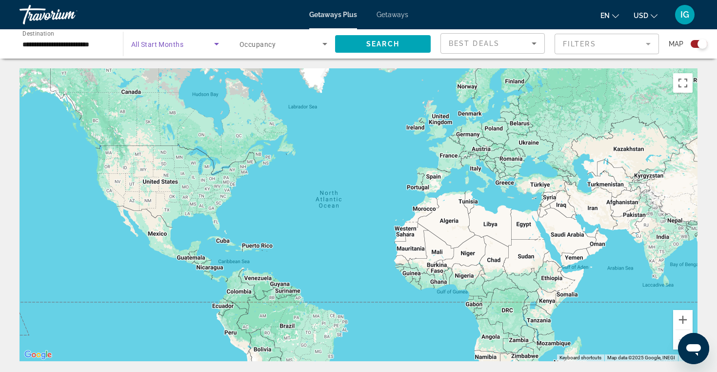
click at [406, 19] on div "Getaways Plus Getaways en English Español Français Italiano Português русский U…" at bounding box center [358, 14] width 717 height 25
click at [397, 14] on span "Getaways" at bounding box center [393, 15] width 32 height 8
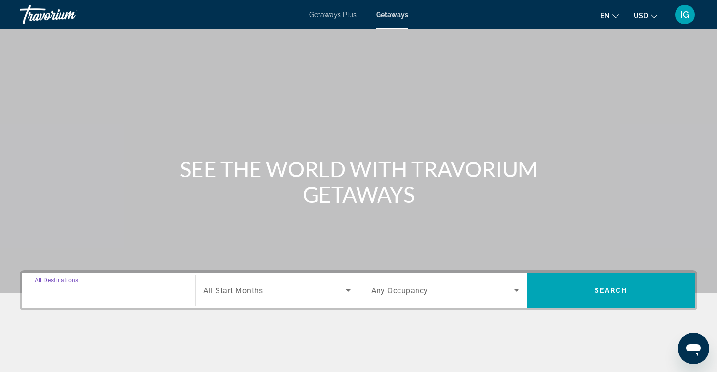
click at [95, 294] on input "Destination All Destinations" at bounding box center [109, 291] width 148 height 12
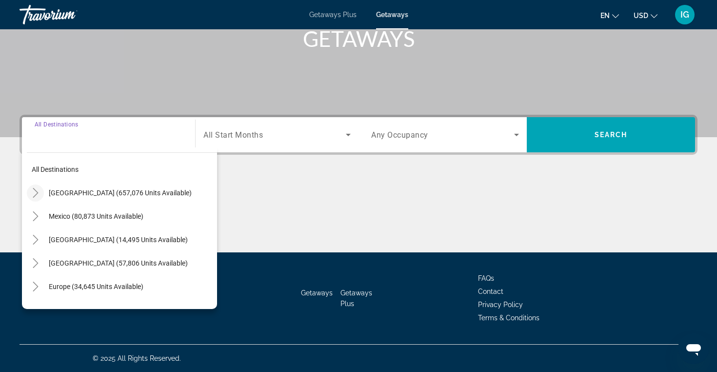
click at [35, 195] on icon "Toggle United States (657,076 units available)" at bounding box center [36, 193] width 10 height 10
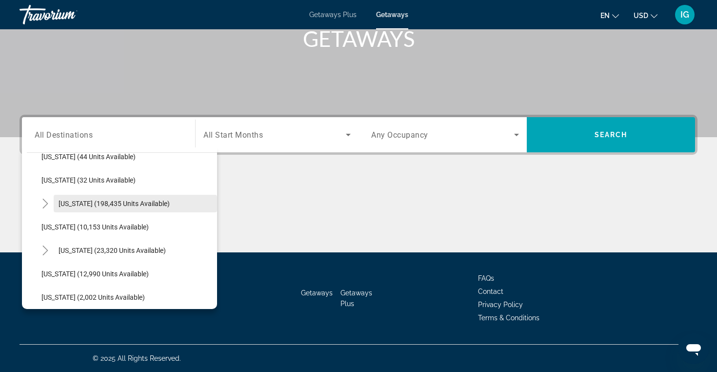
scroll to position [155, 0]
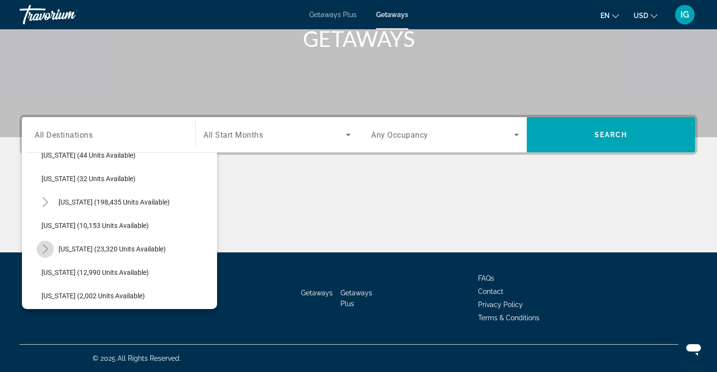
click at [46, 243] on mat-icon "Toggle Hawaii (23,320 units available)" at bounding box center [45, 249] width 17 height 17
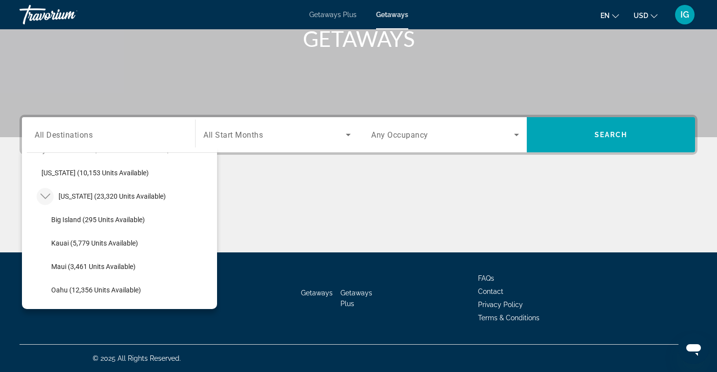
scroll to position [210, 0]
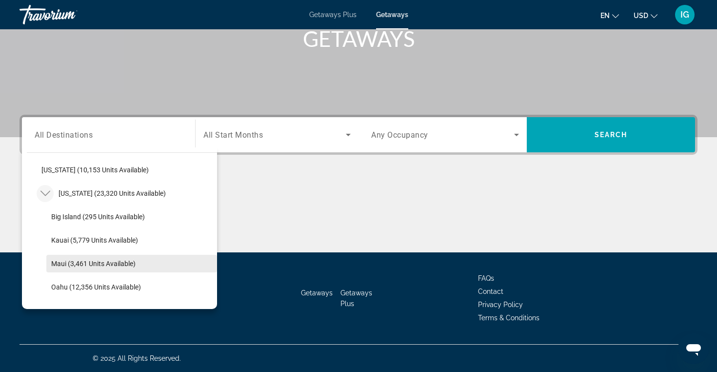
click at [63, 262] on span "Maui (3,461 units available)" at bounding box center [93, 264] width 84 height 8
type input "**********"
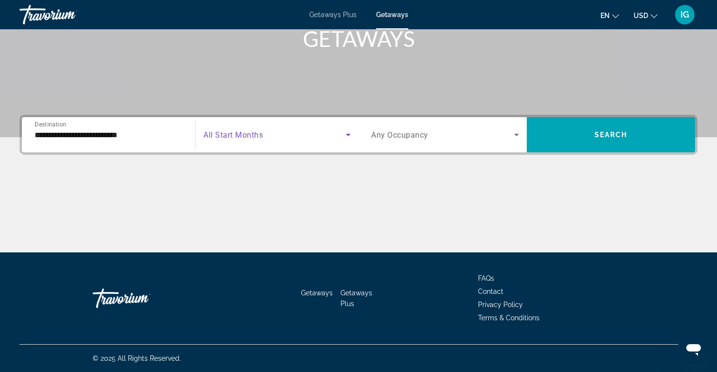
click at [283, 132] on span "Search widget" at bounding box center [274, 135] width 142 height 12
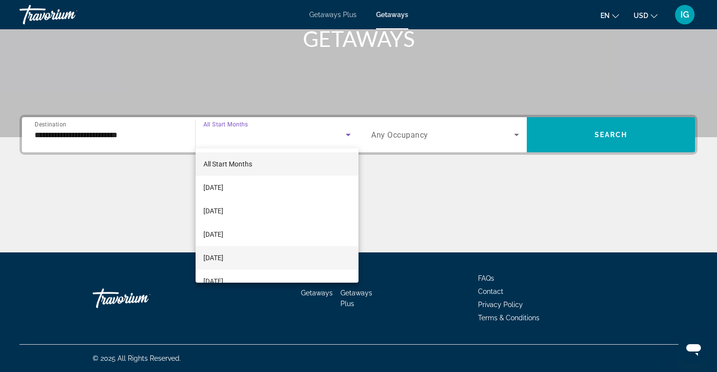
click at [264, 257] on mat-option "[DATE]" at bounding box center [277, 257] width 163 height 23
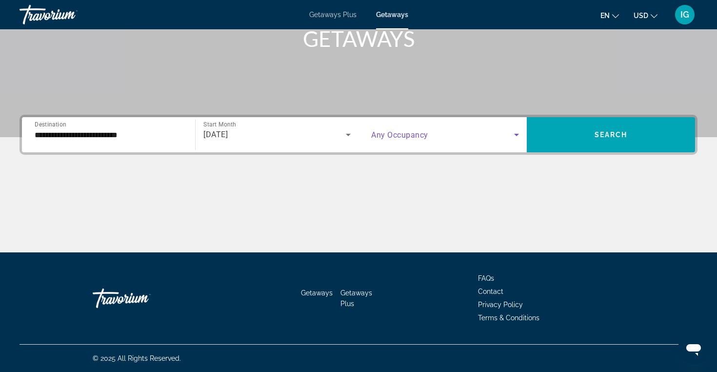
click at [509, 140] on span "Search widget" at bounding box center [442, 135] width 143 height 12
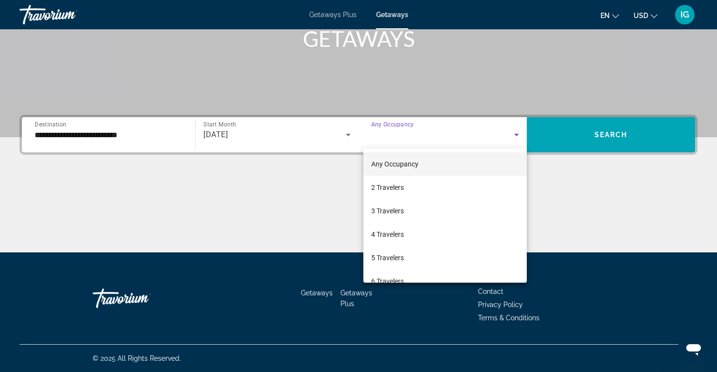
click at [603, 194] on div at bounding box center [358, 186] width 717 height 372
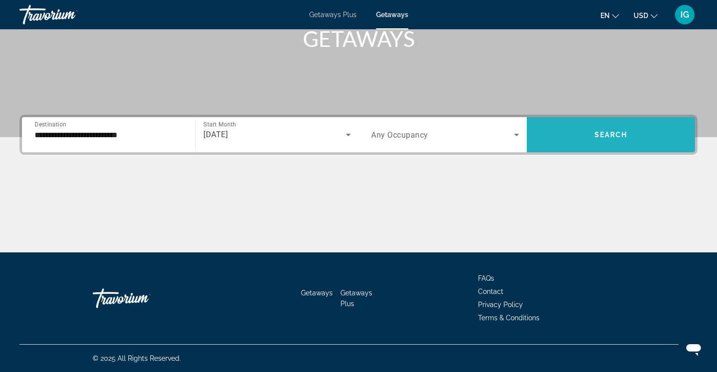
click at [622, 135] on span "Search" at bounding box center [611, 135] width 33 height 8
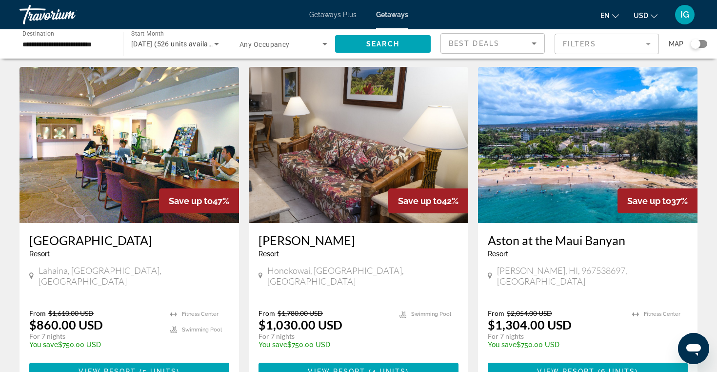
scroll to position [383, 0]
click at [349, 141] on img "Main content" at bounding box center [359, 145] width 220 height 156
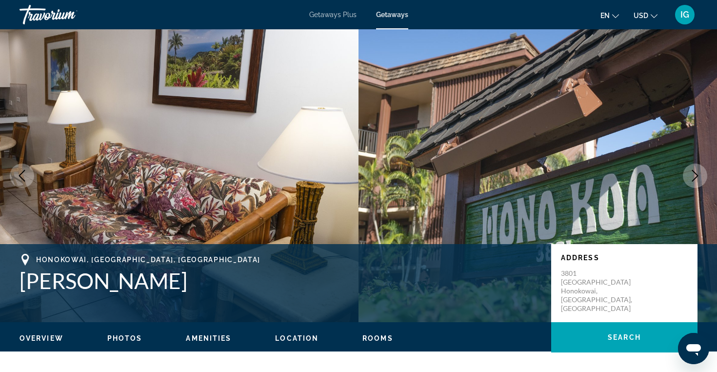
click at [380, 332] on ul "Overview Photos Amenities Location Rooms Search" at bounding box center [359, 337] width 678 height 11
click at [378, 335] on span "Rooms" at bounding box center [378, 338] width 31 height 8
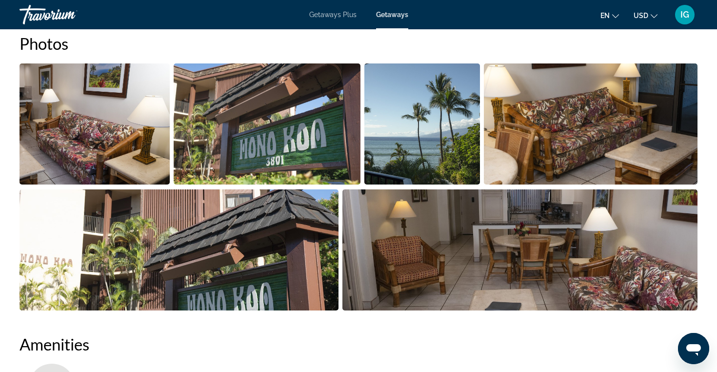
scroll to position [458, 0]
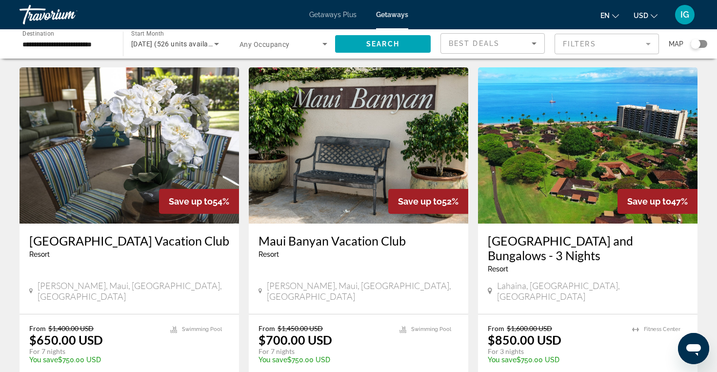
scroll to position [27, 0]
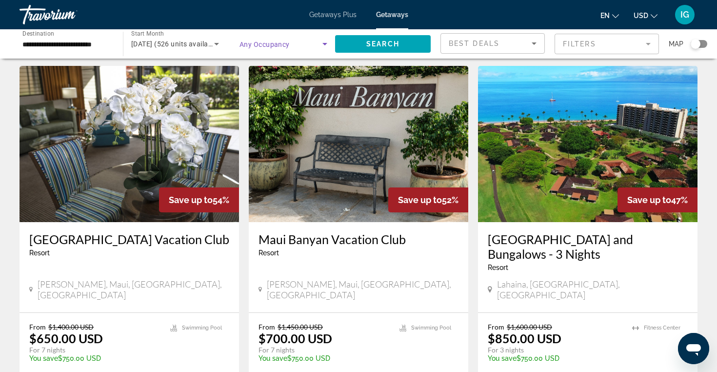
click at [320, 39] on icon "Search widget" at bounding box center [325, 44] width 12 height 12
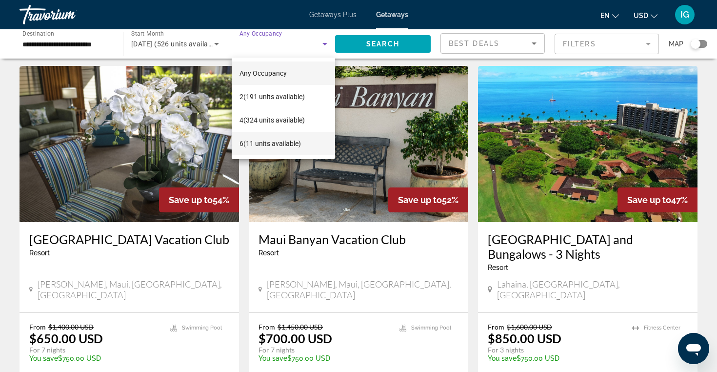
click at [275, 137] on mat-option "6 (11 units available)" at bounding box center [283, 143] width 103 height 23
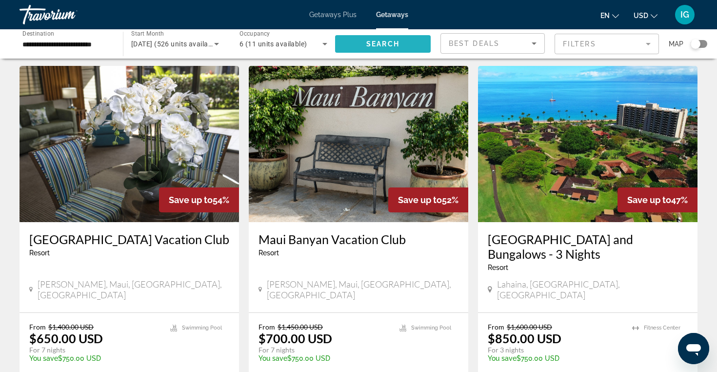
click at [386, 46] on span "Search" at bounding box center [382, 44] width 33 height 8
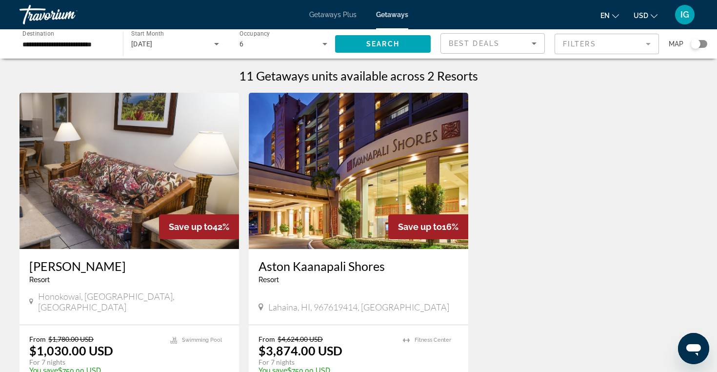
click at [311, 46] on div "6" at bounding box center [281, 44] width 83 height 12
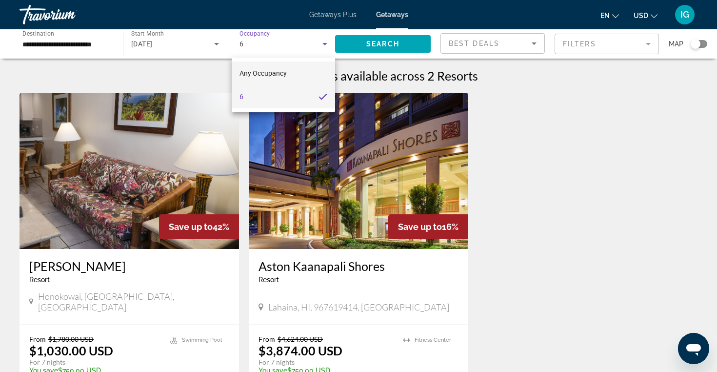
click at [296, 64] on mat-option "Any Occupancy" at bounding box center [283, 72] width 103 height 23
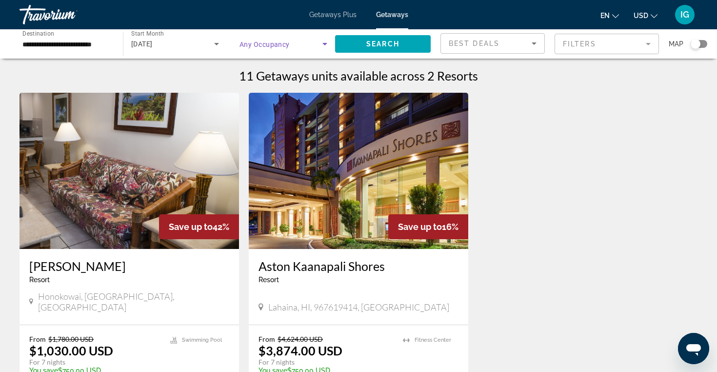
click at [305, 44] on span "Search widget" at bounding box center [281, 44] width 83 height 12
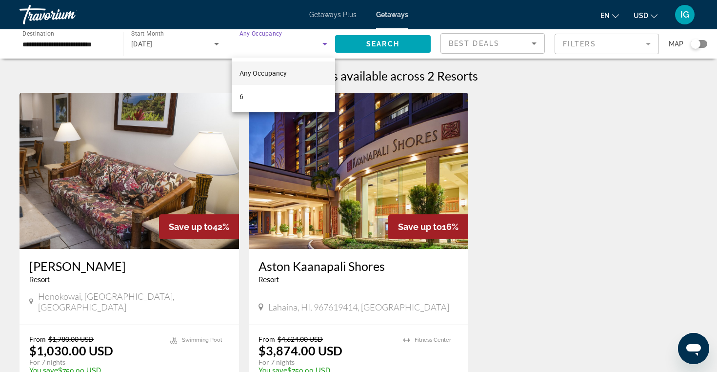
click at [377, 50] on div at bounding box center [358, 186] width 717 height 372
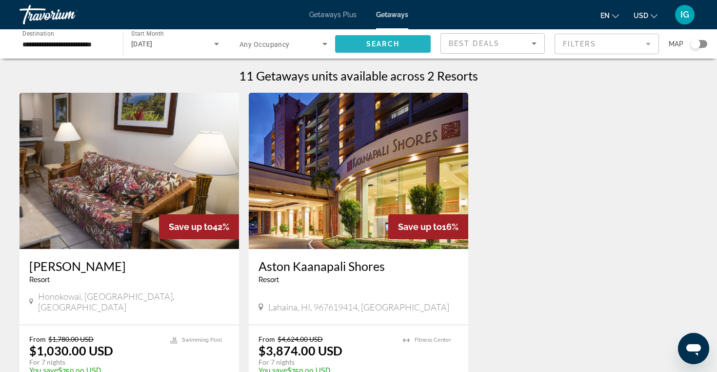
click at [379, 49] on span "Search widget" at bounding box center [383, 43] width 96 height 23
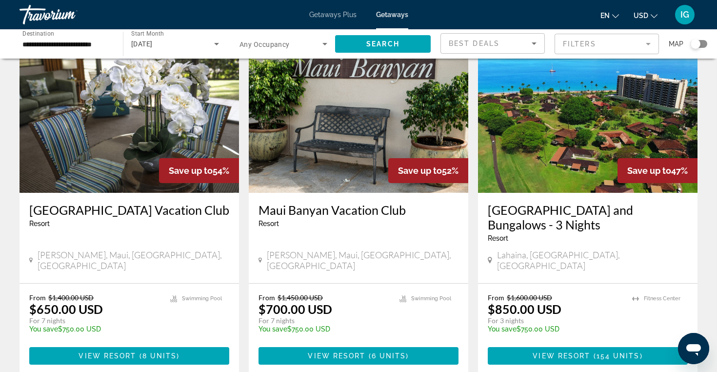
scroll to position [64, 0]
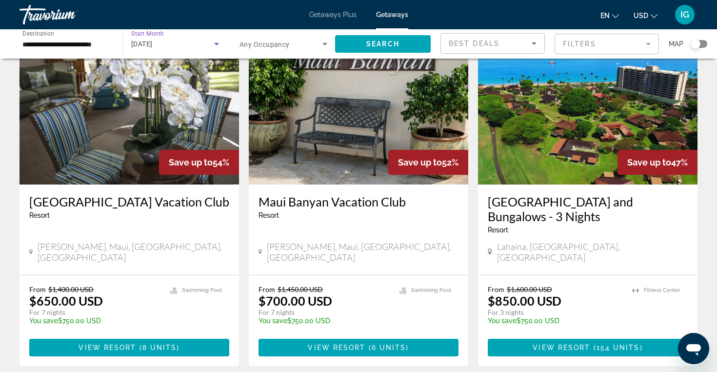
click at [220, 42] on icon "Search widget" at bounding box center [217, 44] width 12 height 12
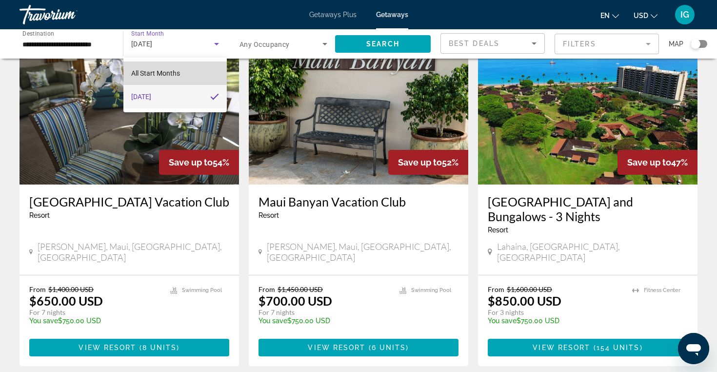
click at [204, 73] on mat-option "All Start Months" at bounding box center [174, 72] width 103 height 23
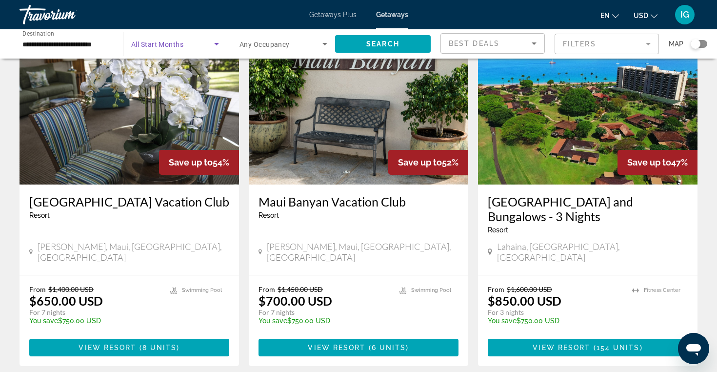
click at [195, 39] on span "Search widget" at bounding box center [172, 44] width 83 height 12
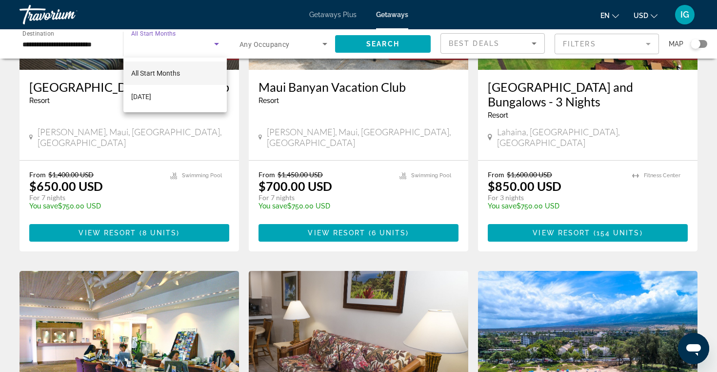
scroll to position [185, 0]
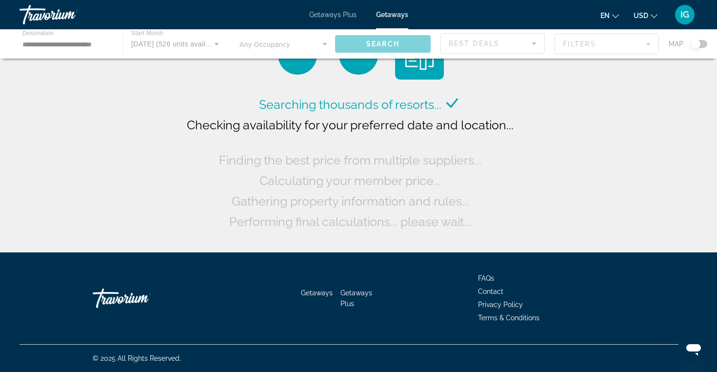
click at [223, 46] on div "Main content" at bounding box center [358, 43] width 717 height 29
click at [217, 45] on div "Main content" at bounding box center [358, 43] width 717 height 29
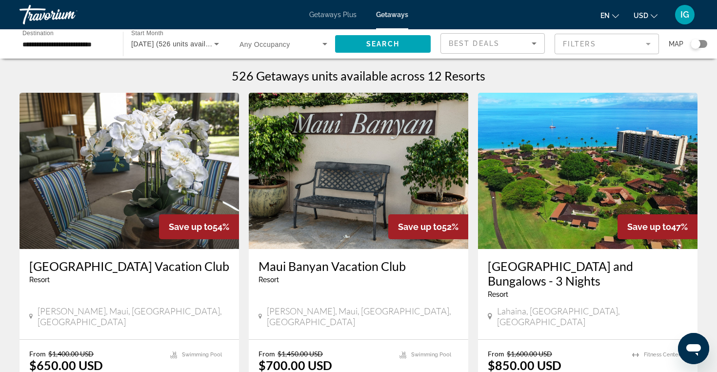
click at [217, 45] on icon "Search widget" at bounding box center [216, 44] width 5 height 2
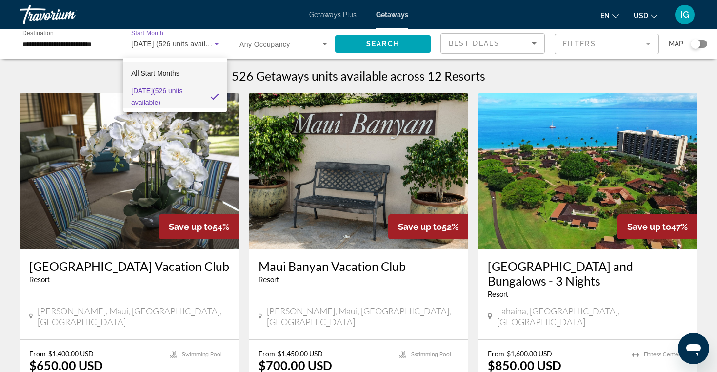
click at [181, 67] on mat-option "All Start Months" at bounding box center [174, 72] width 103 height 23
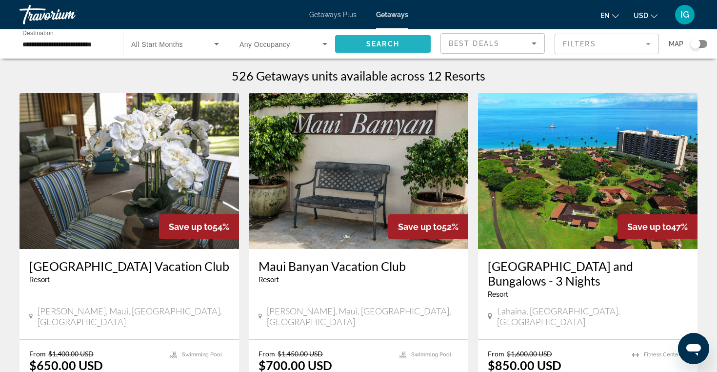
click at [392, 41] on span "Search" at bounding box center [382, 44] width 33 height 8
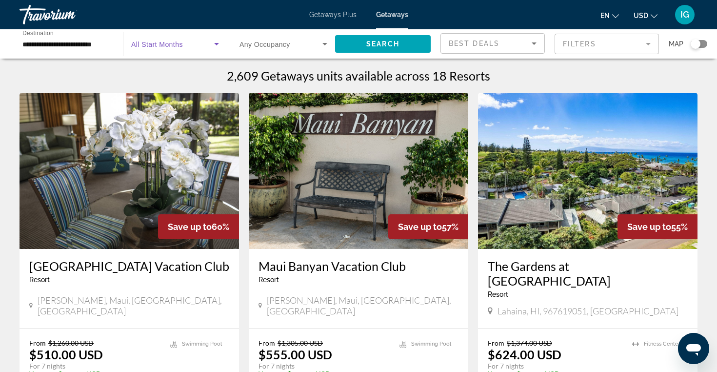
click at [219, 43] on icon "Search widget" at bounding box center [217, 44] width 12 height 12
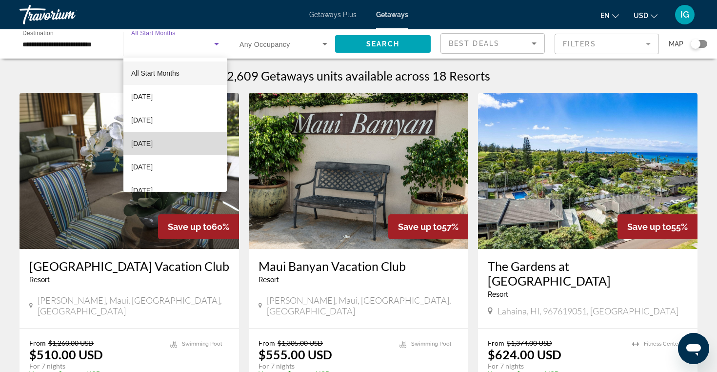
click at [200, 144] on mat-option "[DATE]" at bounding box center [174, 143] width 103 height 23
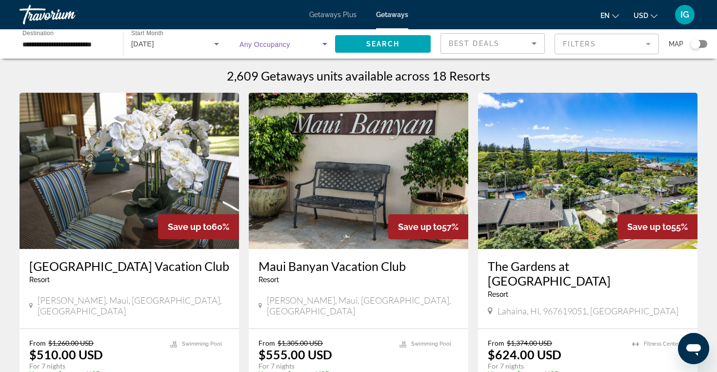
click at [326, 43] on icon "Search widget" at bounding box center [325, 44] width 5 height 2
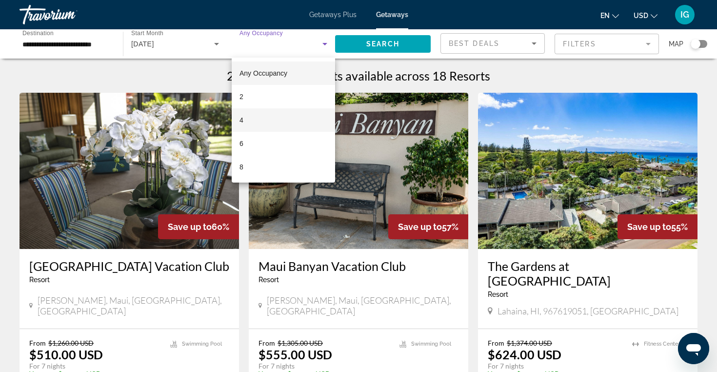
click at [296, 121] on mat-option "4" at bounding box center [283, 119] width 103 height 23
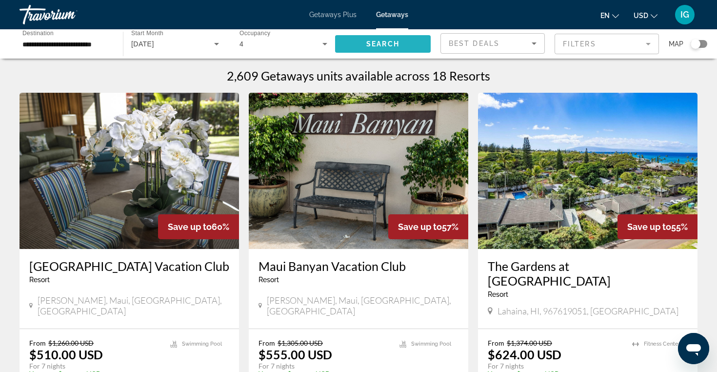
click at [393, 44] on span "Search" at bounding box center [382, 44] width 33 height 8
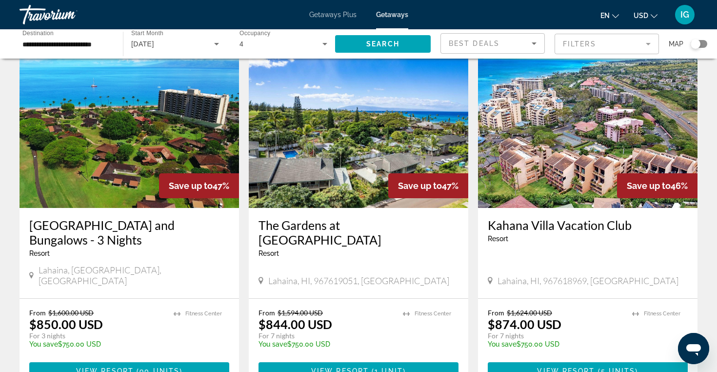
scroll to position [385, 0]
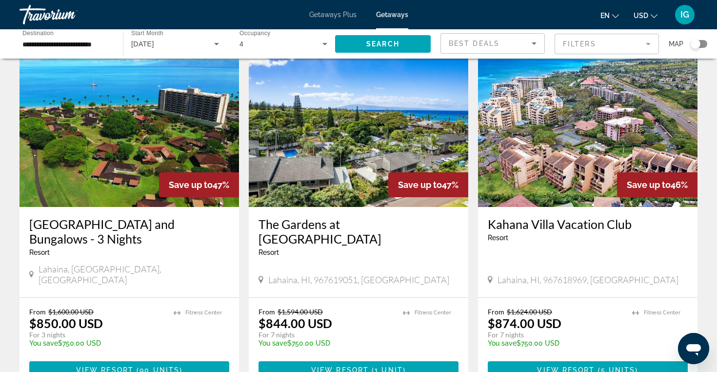
click at [380, 155] on img "Main content" at bounding box center [359, 129] width 220 height 156
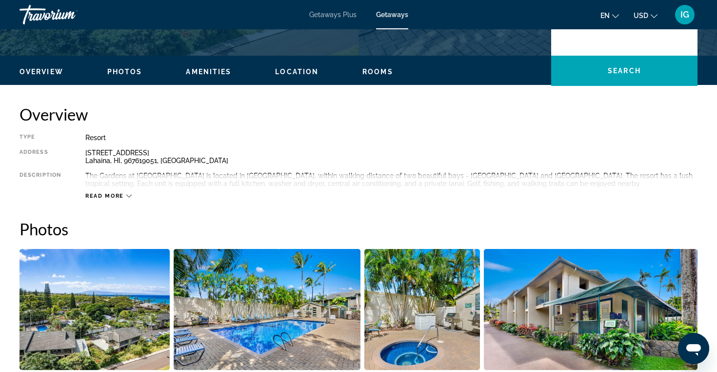
scroll to position [269, 0]
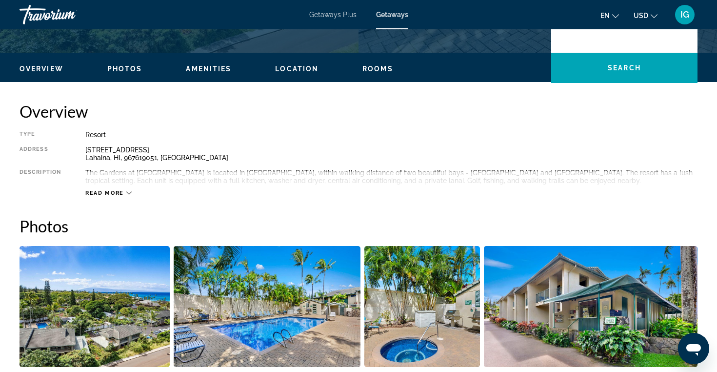
click at [371, 68] on span "Rooms" at bounding box center [378, 69] width 31 height 8
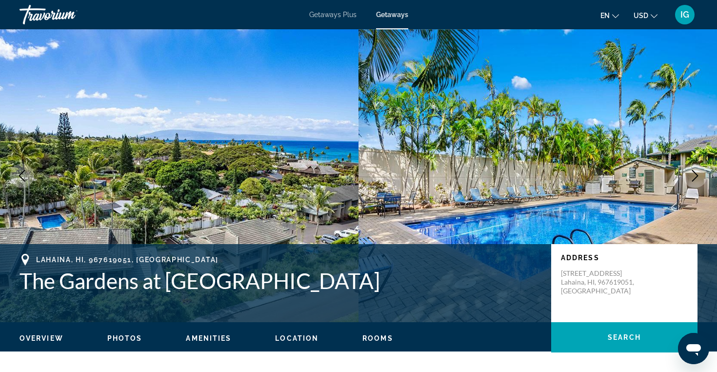
scroll to position [0, 0]
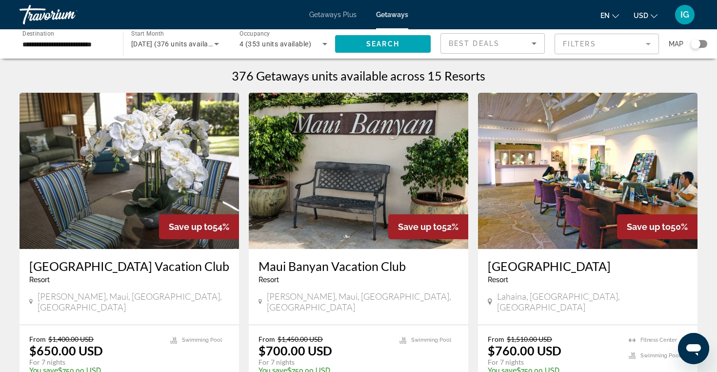
click at [113, 196] on img "Main content" at bounding box center [130, 171] width 220 height 156
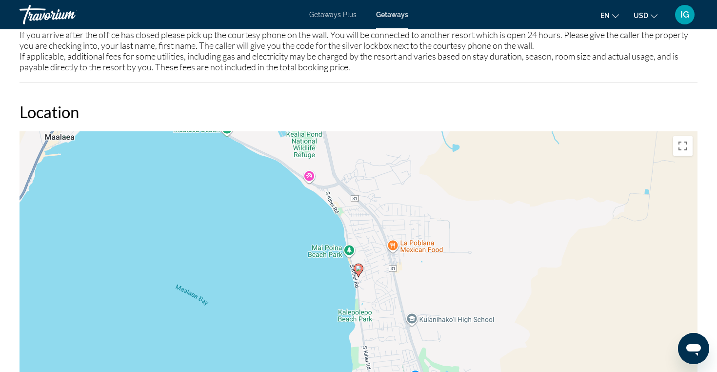
scroll to position [1311, 0]
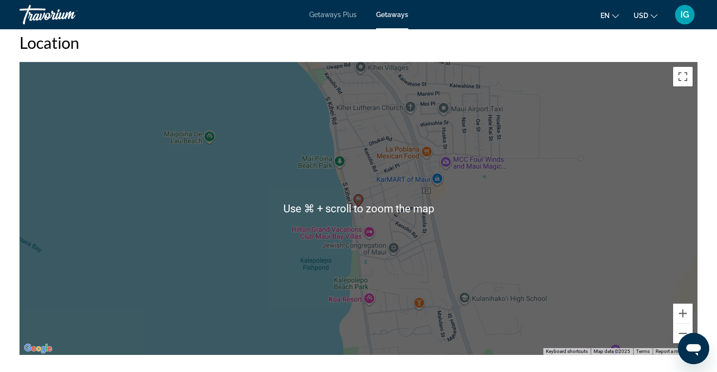
scroll to position [1382, 0]
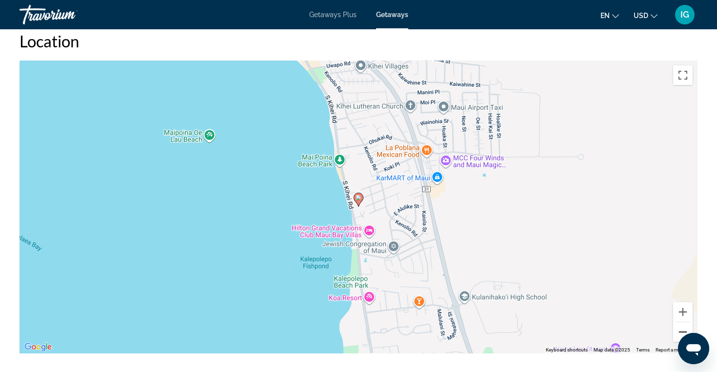
click at [685, 322] on button "Zoom out" at bounding box center [683, 332] width 20 height 20
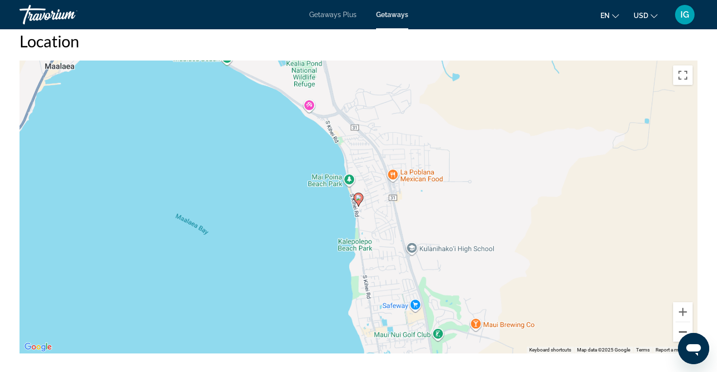
click at [685, 322] on button "Zoom out" at bounding box center [683, 332] width 20 height 20
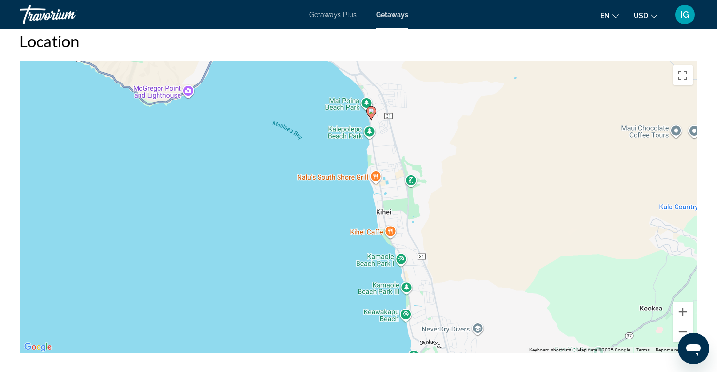
drag, startPoint x: 543, startPoint y: 274, endPoint x: 556, endPoint y: 187, distance: 87.9
click at [556, 187] on div "To activate drag with keyboard, press Alt + Enter. Once in keyboard drag state,…" at bounding box center [359, 207] width 678 height 293
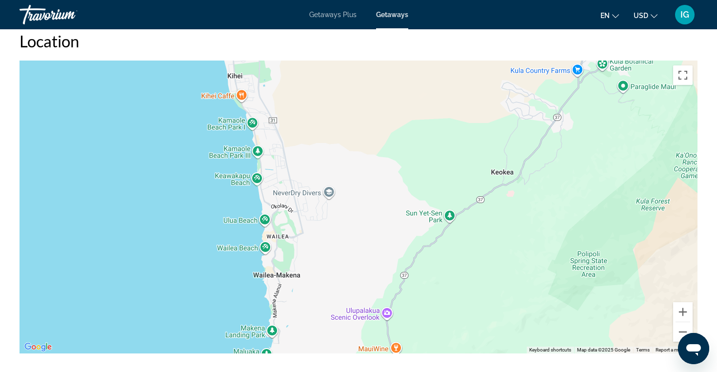
drag, startPoint x: 583, startPoint y: 241, endPoint x: 434, endPoint y: 104, distance: 202.4
click at [434, 104] on div "To activate drag with keyboard, press Alt + Enter. Once in keyboard drag state,…" at bounding box center [359, 207] width 678 height 293
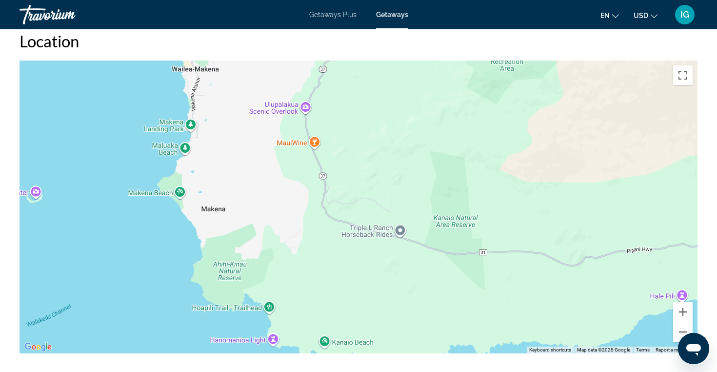
drag, startPoint x: 529, startPoint y: 234, endPoint x: 445, endPoint y: 24, distance: 226.8
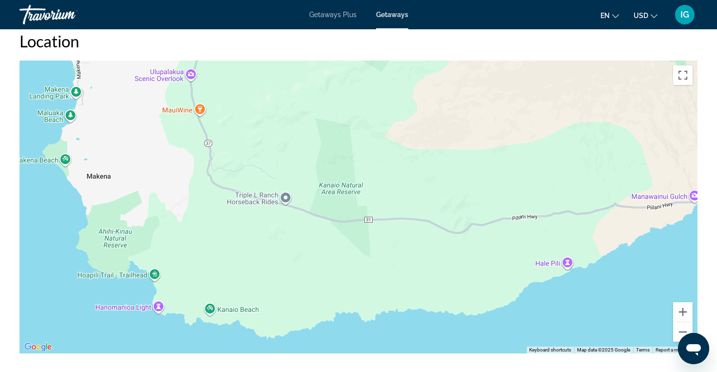
drag, startPoint x: 382, startPoint y: 282, endPoint x: 266, endPoint y: 246, distance: 121.2
click at [265, 246] on div "Main content" at bounding box center [359, 207] width 678 height 293
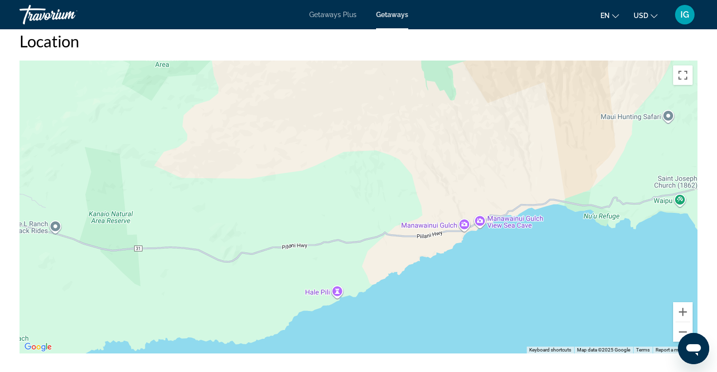
drag, startPoint x: 577, startPoint y: 227, endPoint x: 344, endPoint y: 256, distance: 234.0
click at [344, 256] on div "Main content" at bounding box center [359, 207] width 678 height 293
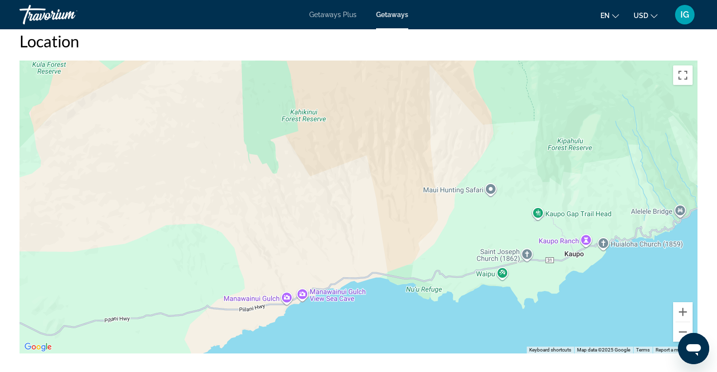
drag, startPoint x: 550, startPoint y: 155, endPoint x: 372, endPoint y: 228, distance: 192.4
click at [372, 228] on div "Main content" at bounding box center [359, 207] width 678 height 293
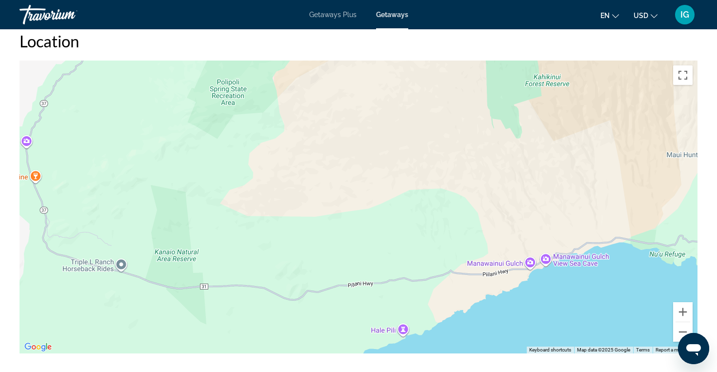
drag, startPoint x: 377, startPoint y: 224, endPoint x: 619, endPoint y: 190, distance: 244.5
click at [619, 190] on div "Main content" at bounding box center [359, 207] width 678 height 293
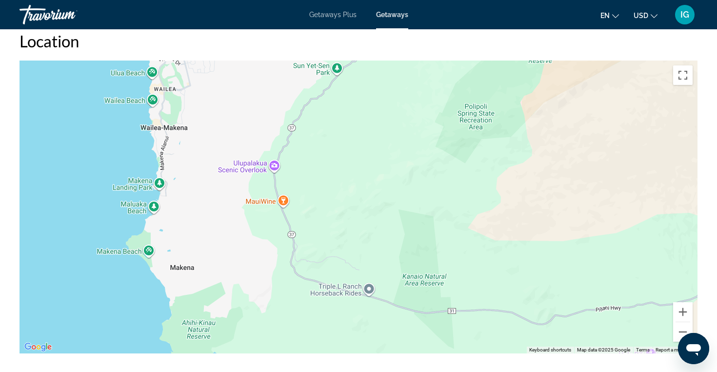
drag, startPoint x: 322, startPoint y: 165, endPoint x: 569, endPoint y: 189, distance: 248.6
click at [569, 189] on div "Main content" at bounding box center [359, 207] width 678 height 293
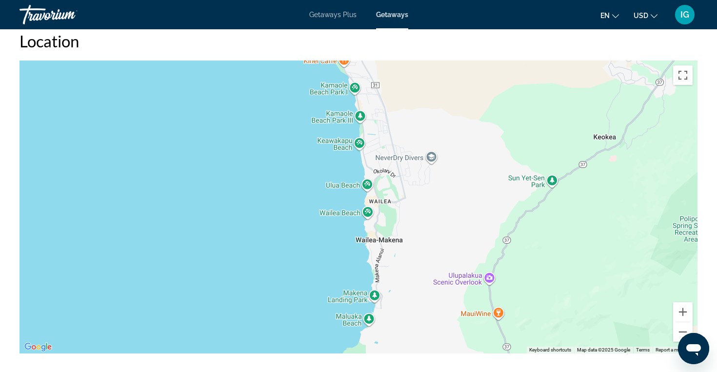
drag, startPoint x: 340, startPoint y: 174, endPoint x: 557, endPoint y: 285, distance: 244.0
click at [558, 286] on div "Main content" at bounding box center [359, 207] width 678 height 293
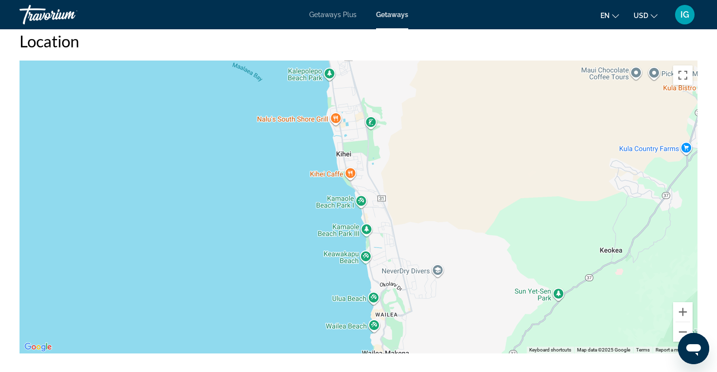
drag, startPoint x: 467, startPoint y: 205, endPoint x: 474, endPoint y: 320, distance: 114.8
click at [474, 320] on div "Main content" at bounding box center [359, 207] width 678 height 293
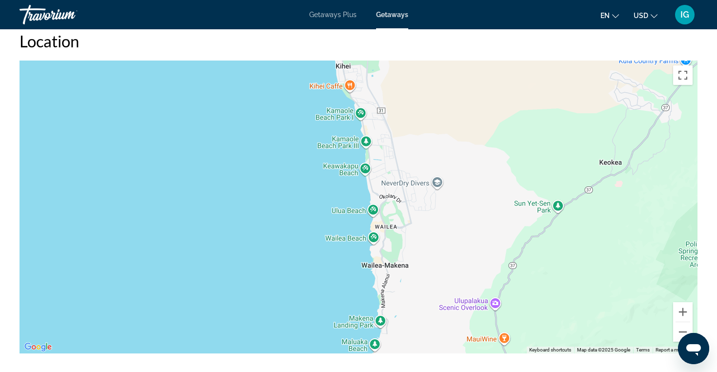
drag, startPoint x: 457, startPoint y: 311, endPoint x: 457, endPoint y: 223, distance: 87.8
click at [457, 223] on div "To activate drag with keyboard, press Alt + Enter. Once in keyboard drag state,…" at bounding box center [359, 207] width 678 height 293
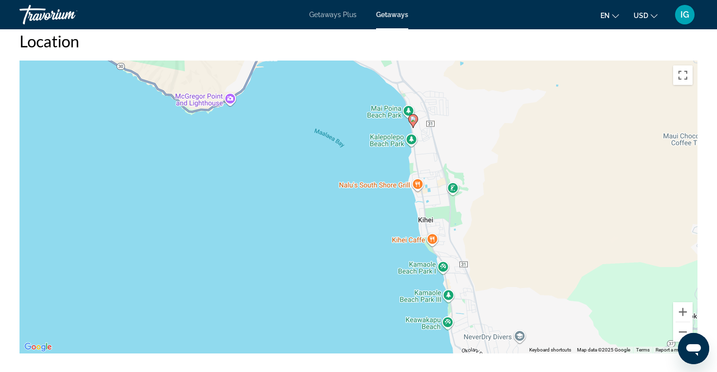
drag, startPoint x: 455, startPoint y: 197, endPoint x: 538, endPoint y: 351, distance: 174.9
click at [538, 351] on div "Overview Type Resort All-Inclusive No All-Inclusive Address 515 South Kihei Roa…" at bounding box center [359, 149] width 688 height 2321
click at [684, 322] on button "Zoom out" at bounding box center [683, 332] width 20 height 20
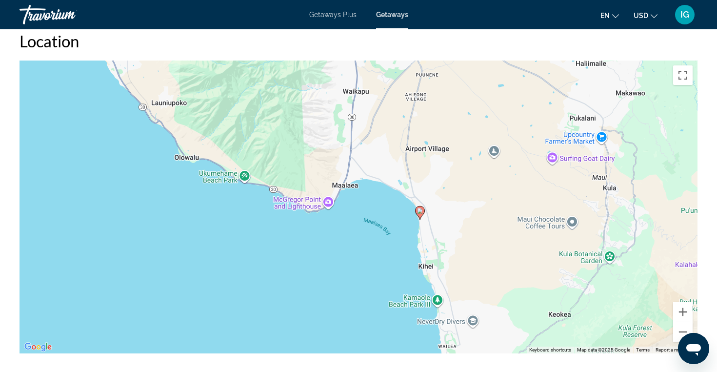
drag, startPoint x: 405, startPoint y: 184, endPoint x: 440, endPoint y: 237, distance: 63.1
click at [440, 237] on div "To activate drag with keyboard, press Alt + Enter. Once in keyboard drag state,…" at bounding box center [359, 207] width 678 height 293
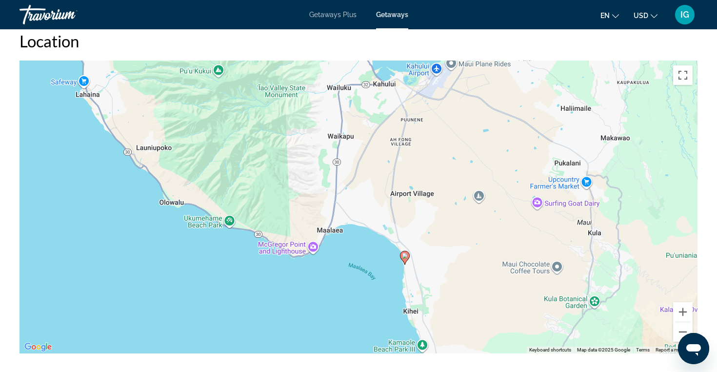
drag, startPoint x: 446, startPoint y: 210, endPoint x: 432, endPoint y: 255, distance: 47.2
click at [431, 255] on div "To activate drag with keyboard, press Alt + Enter. Once in keyboard drag state,…" at bounding box center [359, 207] width 678 height 293
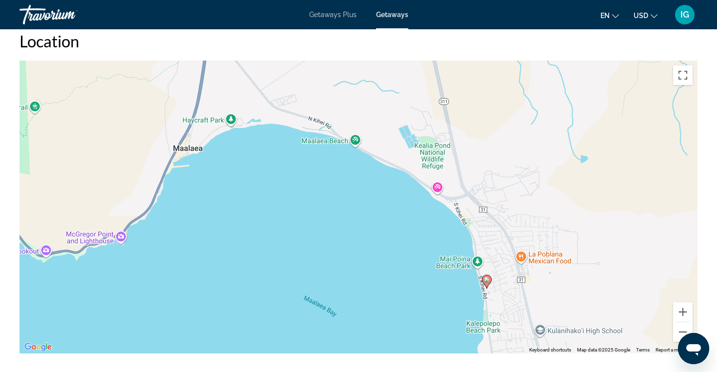
drag, startPoint x: 523, startPoint y: 175, endPoint x: 499, endPoint y: 305, distance: 133.0
click at [499, 305] on div "To activate drag with keyboard, press Alt + Enter. Once in keyboard drag state,…" at bounding box center [359, 207] width 678 height 293
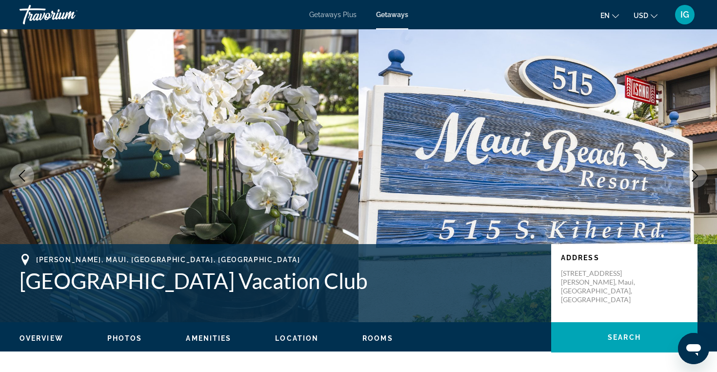
scroll to position [0, 0]
click at [48, 340] on span "Overview" at bounding box center [42, 338] width 44 height 8
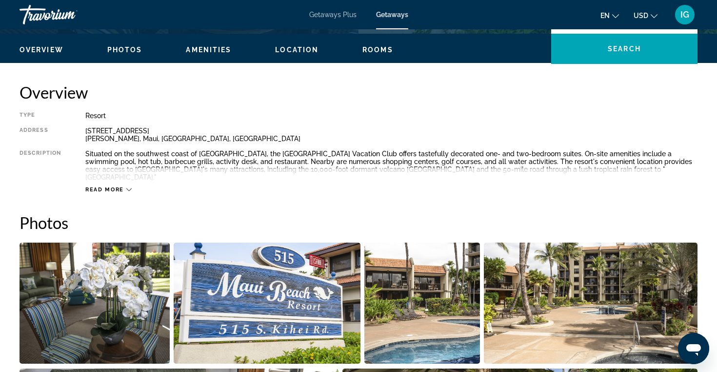
scroll to position [312, 0]
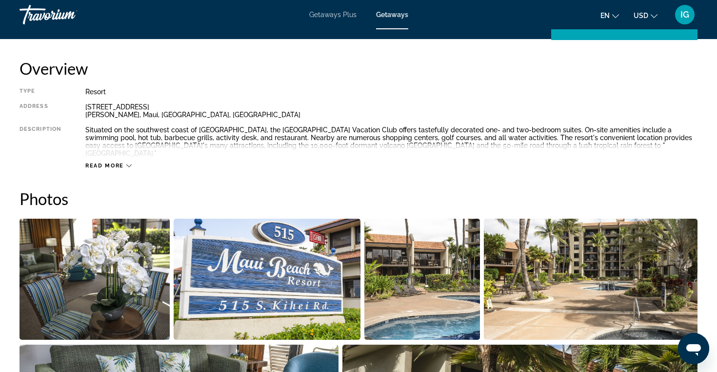
click at [110, 162] on button "Read more" at bounding box center [108, 165] width 46 height 7
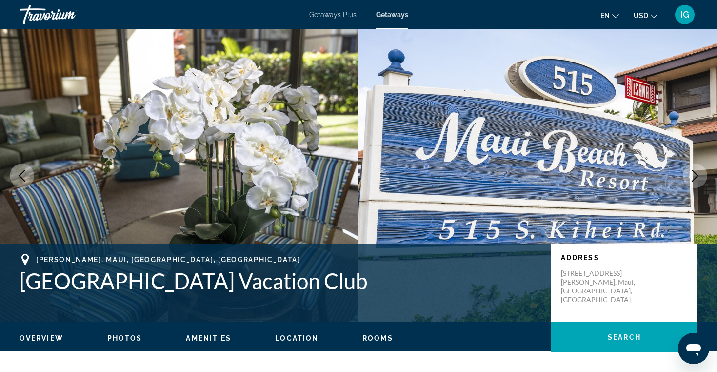
scroll to position [0, 0]
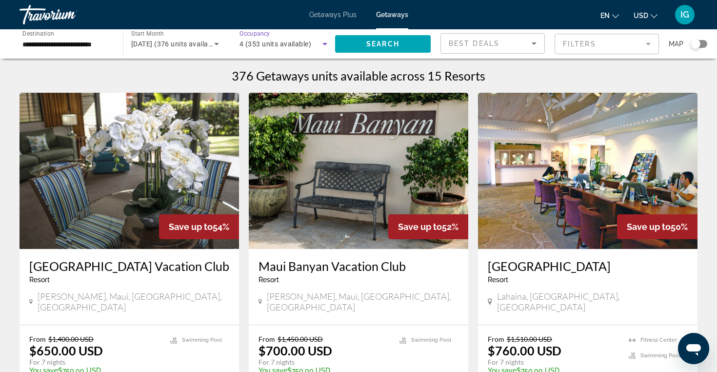
click at [324, 44] on icon "Search widget" at bounding box center [325, 44] width 5 height 2
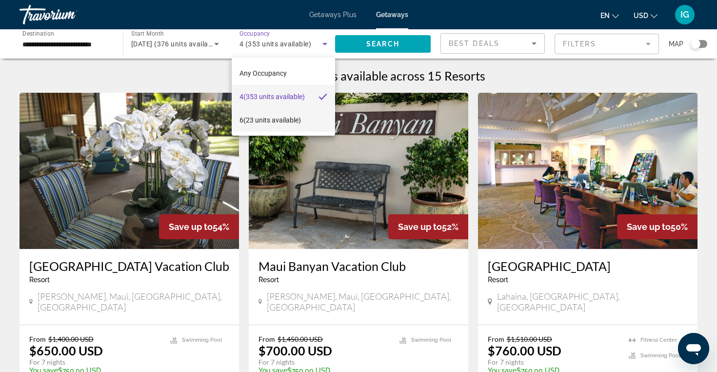
click at [318, 121] on mat-option "6 (23 units available)" at bounding box center [283, 119] width 103 height 23
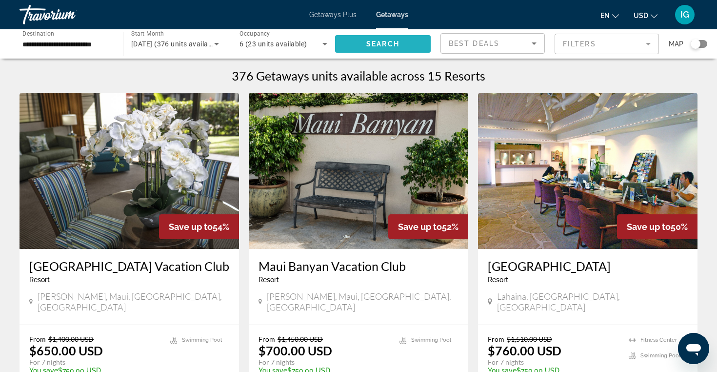
click at [393, 43] on span "Search" at bounding box center [382, 44] width 33 height 8
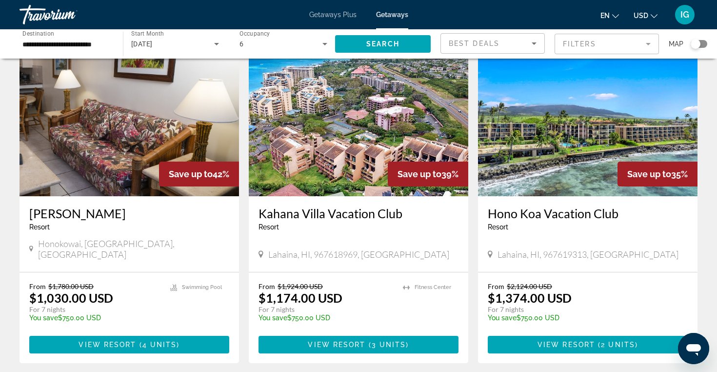
scroll to position [54, 0]
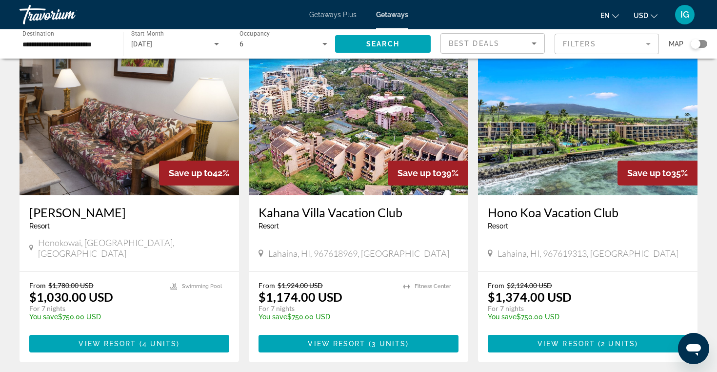
click at [355, 133] on img "Main content" at bounding box center [359, 117] width 220 height 156
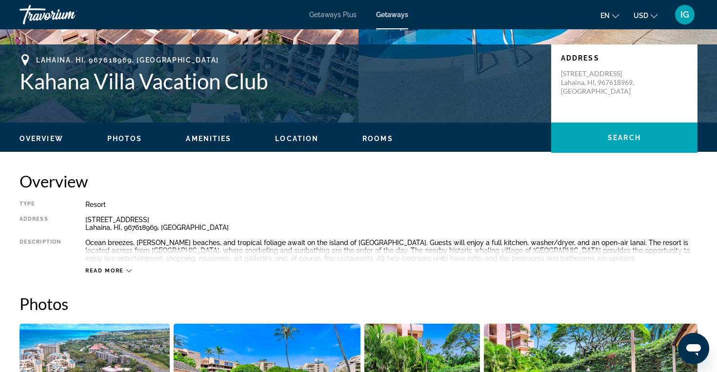
scroll to position [196, 0]
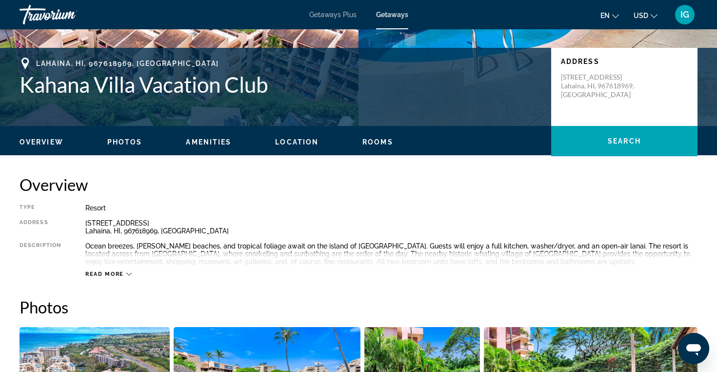
click at [298, 144] on span "Location" at bounding box center [296, 142] width 43 height 8
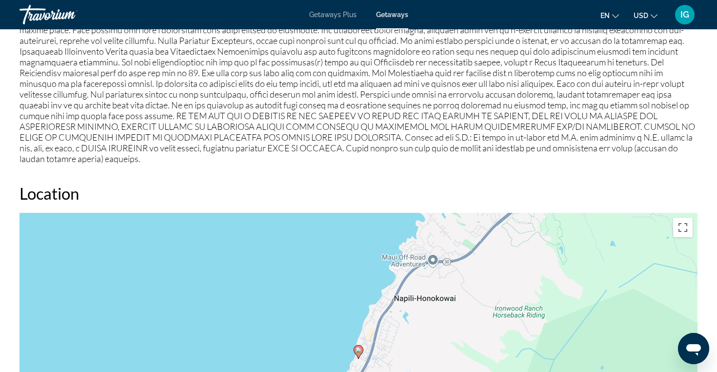
scroll to position [1144, 0]
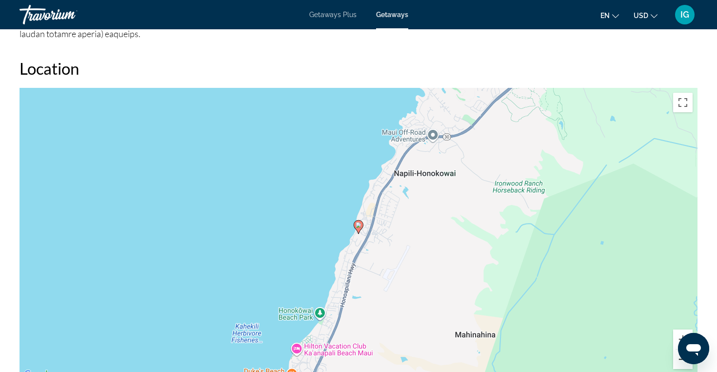
click at [682, 360] on button "Zoom out" at bounding box center [683, 359] width 20 height 20
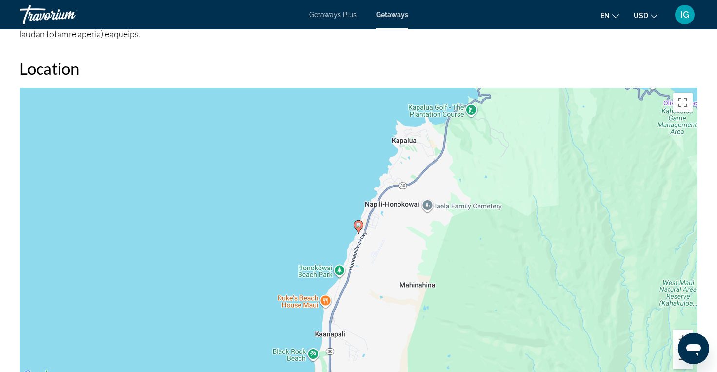
click at [682, 360] on button "Zoom out" at bounding box center [683, 359] width 20 height 20
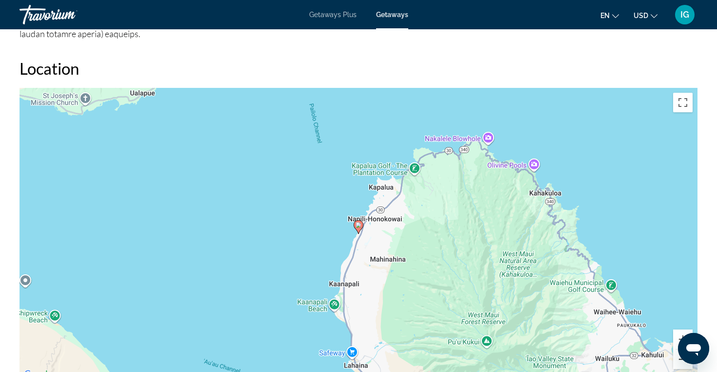
click at [682, 360] on button "Zoom out" at bounding box center [683, 359] width 20 height 20
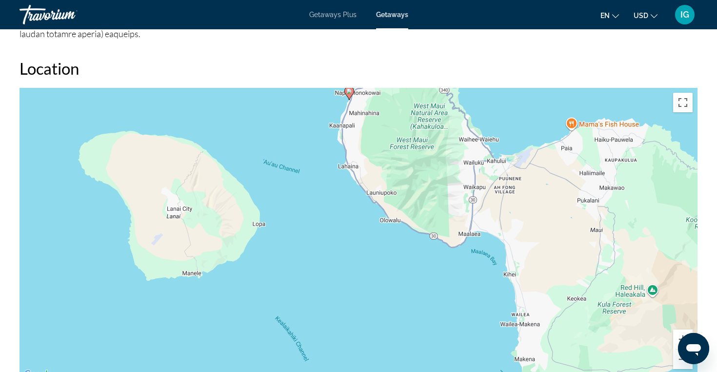
drag, startPoint x: 483, startPoint y: 317, endPoint x: 474, endPoint y: 183, distance: 134.0
click at [474, 182] on div "To activate drag with keyboard, press Alt + Enter. Once in keyboard drag state,…" at bounding box center [359, 234] width 678 height 293
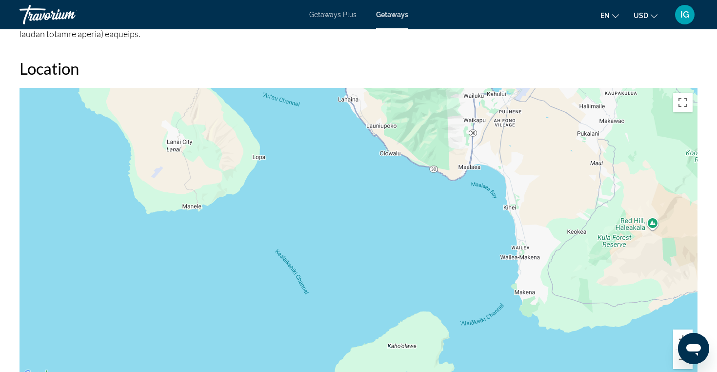
drag, startPoint x: 490, startPoint y: 309, endPoint x: 491, endPoint y: 239, distance: 69.8
click at [491, 239] on div "To activate drag with keyboard, press Alt + Enter. Once in keyboard drag state,…" at bounding box center [359, 234] width 678 height 293
click at [681, 361] on button "Zoom out" at bounding box center [683, 359] width 20 height 20
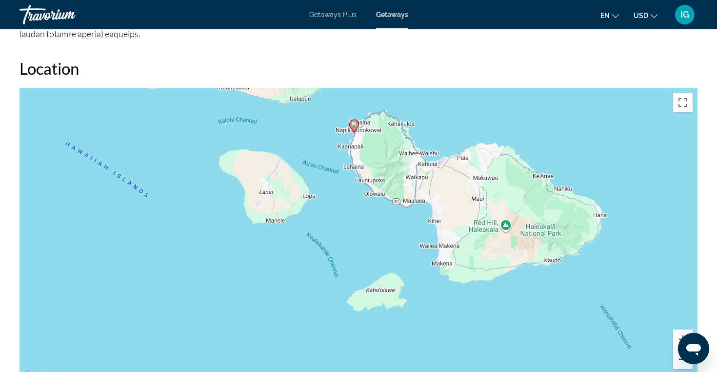
click at [681, 361] on button "Zoom out" at bounding box center [683, 359] width 20 height 20
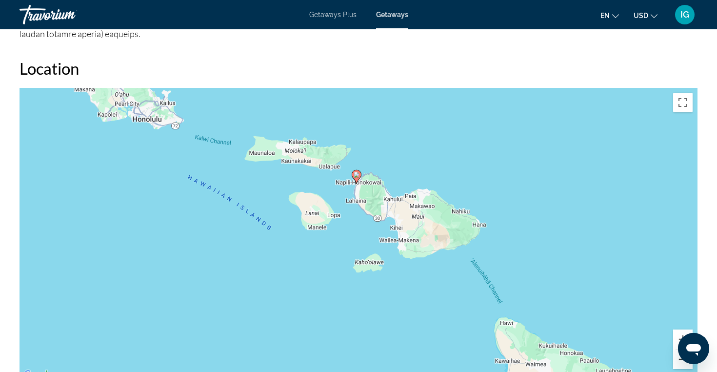
click at [681, 361] on button "Zoom out" at bounding box center [683, 359] width 20 height 20
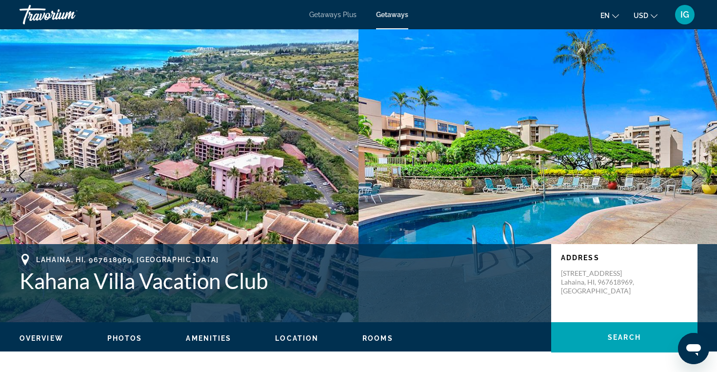
scroll to position [0, 0]
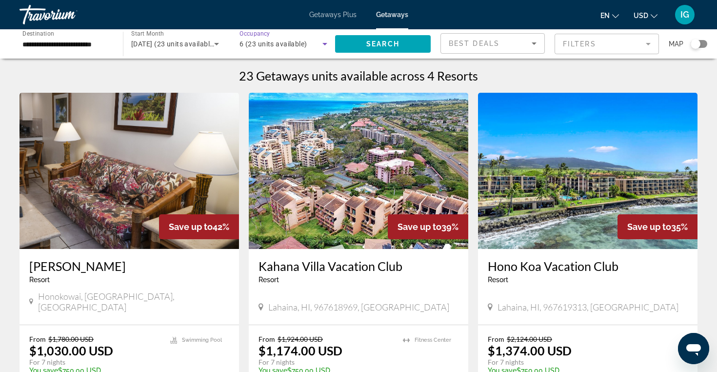
click at [328, 41] on icon "Search widget" at bounding box center [325, 44] width 12 height 12
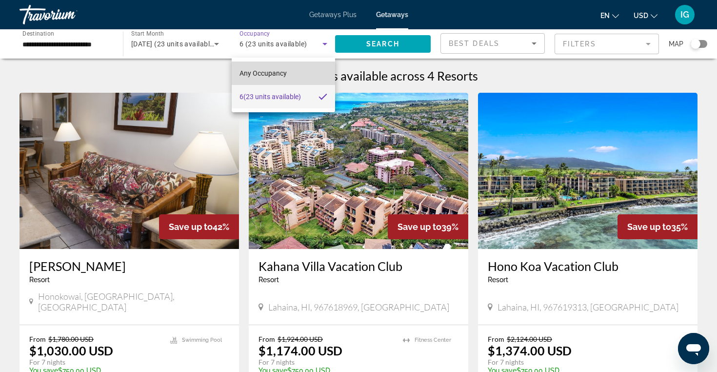
click at [318, 70] on mat-option "Any Occupancy" at bounding box center [283, 72] width 103 height 23
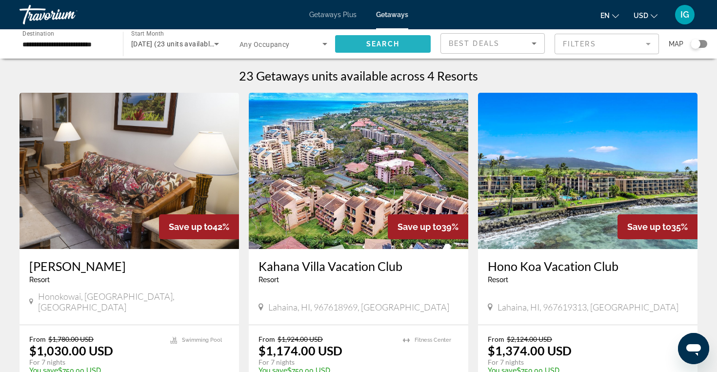
click at [379, 41] on span "Search" at bounding box center [382, 44] width 33 height 8
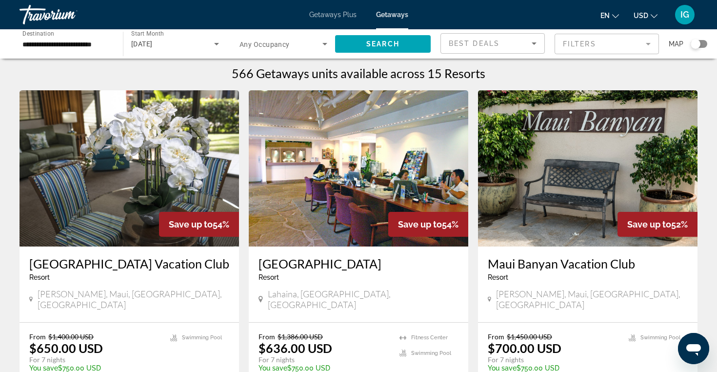
scroll to position [3, 0]
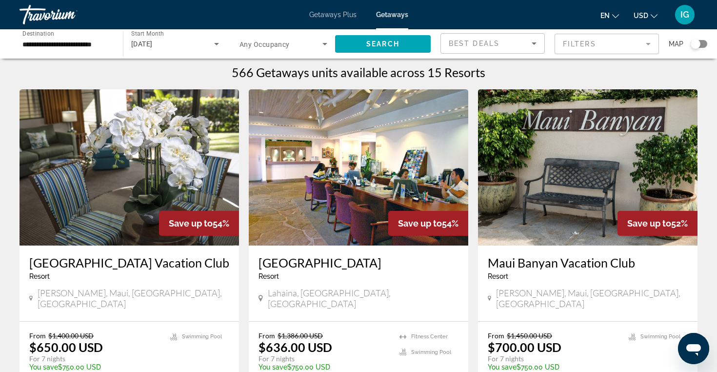
click at [147, 185] on img "Main content" at bounding box center [130, 167] width 220 height 156
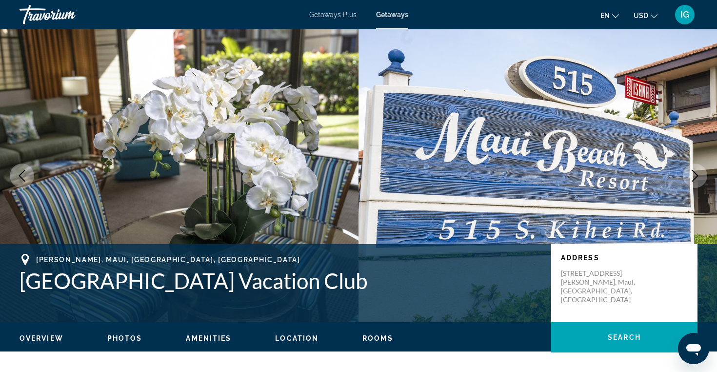
click at [378, 336] on span "Rooms" at bounding box center [378, 338] width 31 height 8
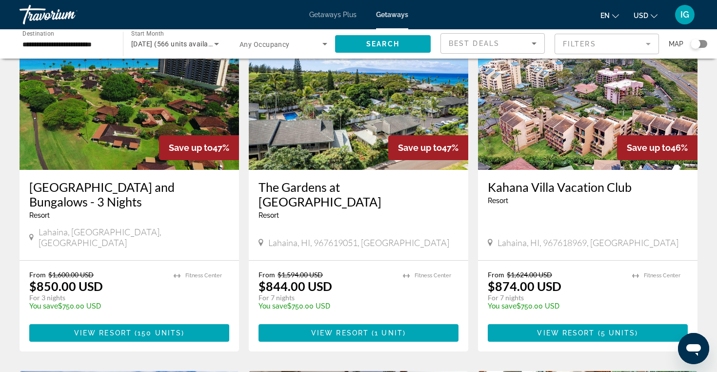
scroll to position [424, 0]
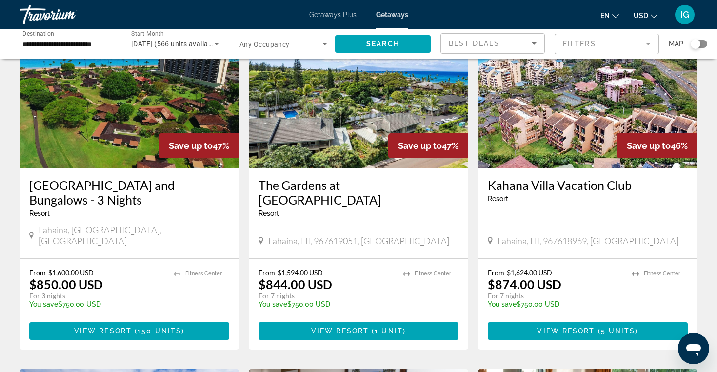
click at [354, 121] on img "Main content" at bounding box center [359, 90] width 220 height 156
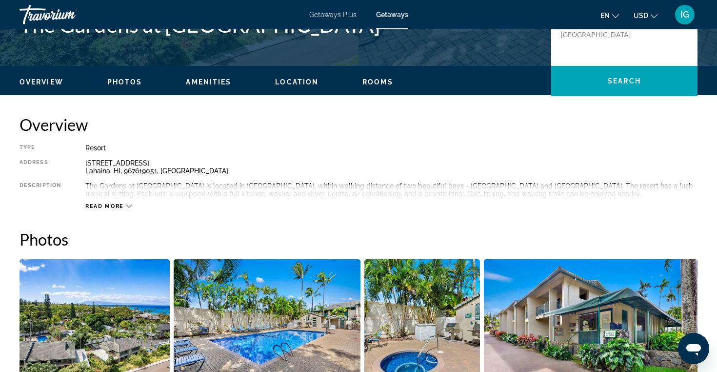
scroll to position [257, 0]
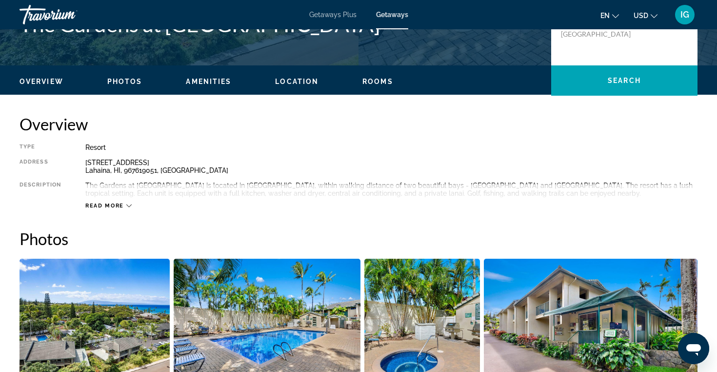
click at [371, 82] on span "Rooms" at bounding box center [378, 82] width 31 height 8
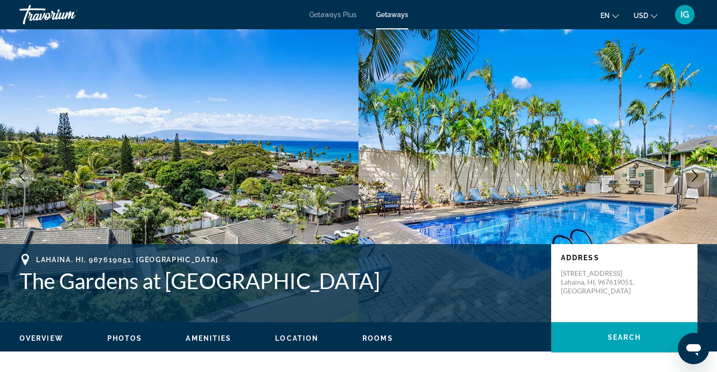
scroll to position [0, 0]
